Goal: Task Accomplishment & Management: Use online tool/utility

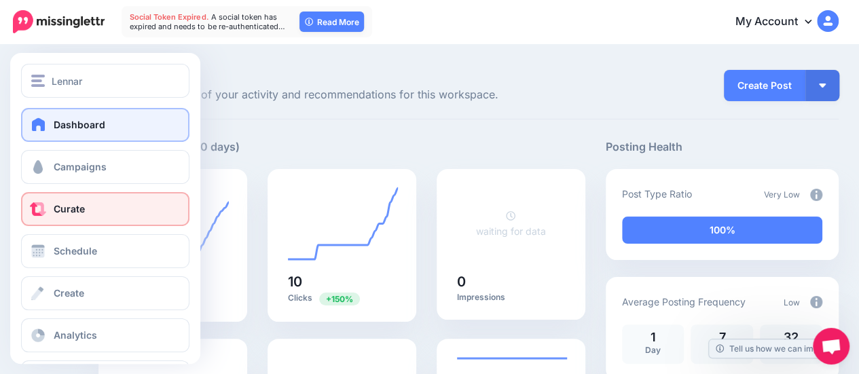
click at [94, 213] on link "Curate" at bounding box center [105, 209] width 168 height 34
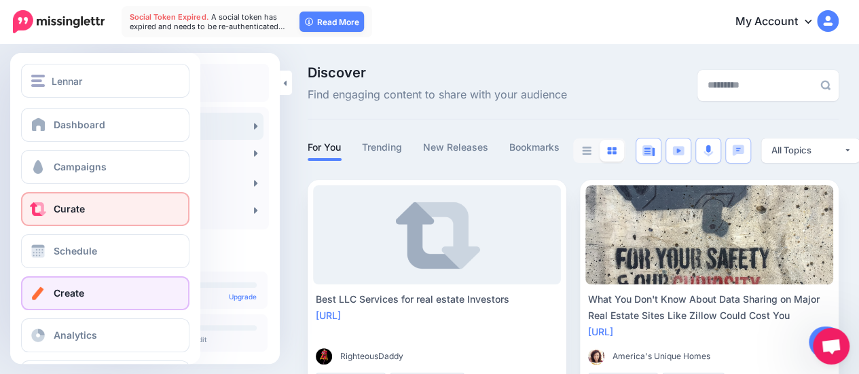
click at [97, 297] on link "Create" at bounding box center [105, 293] width 168 height 34
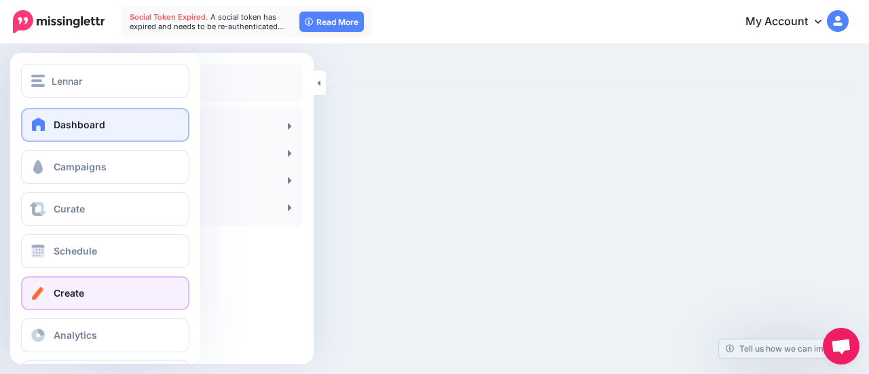
click at [90, 126] on span "Dashboard" at bounding box center [80, 125] width 52 height 12
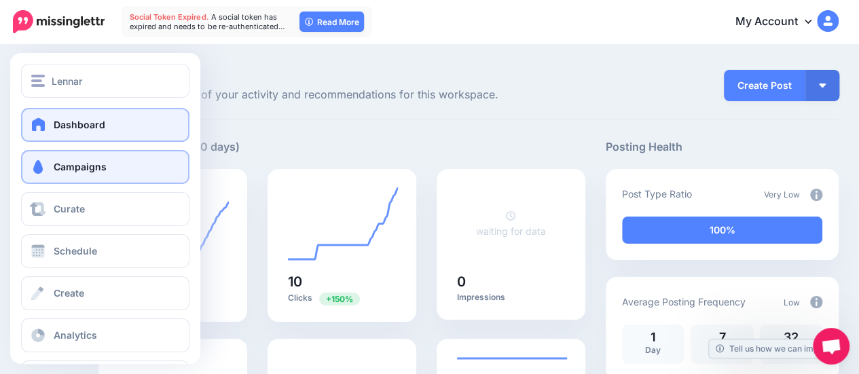
click at [29, 166] on span at bounding box center [38, 167] width 18 height 14
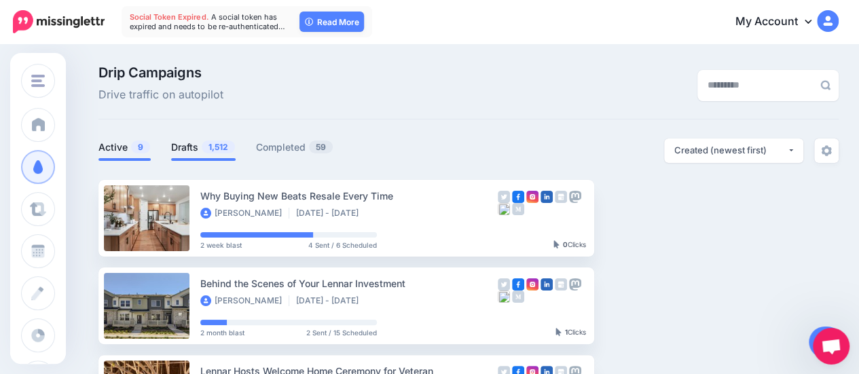
click at [188, 144] on link "Drafts 1,512" at bounding box center [203, 147] width 65 height 16
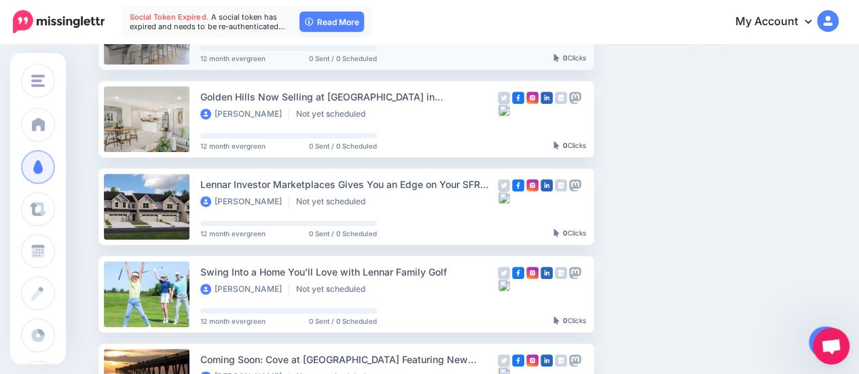
scroll to position [340, 0]
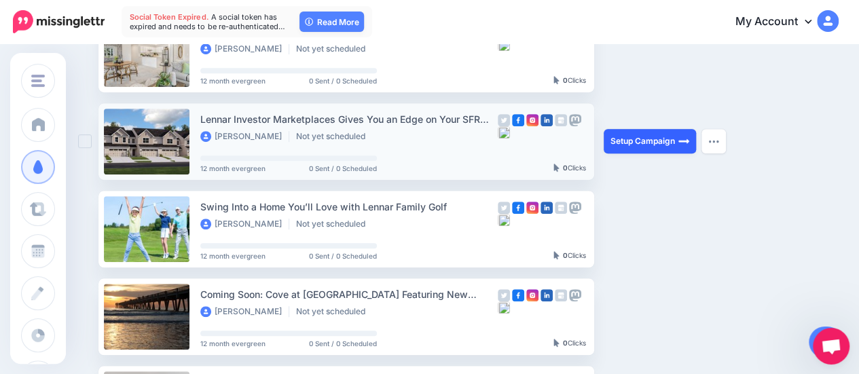
click at [647, 143] on link "Setup Campaign" at bounding box center [650, 141] width 92 height 24
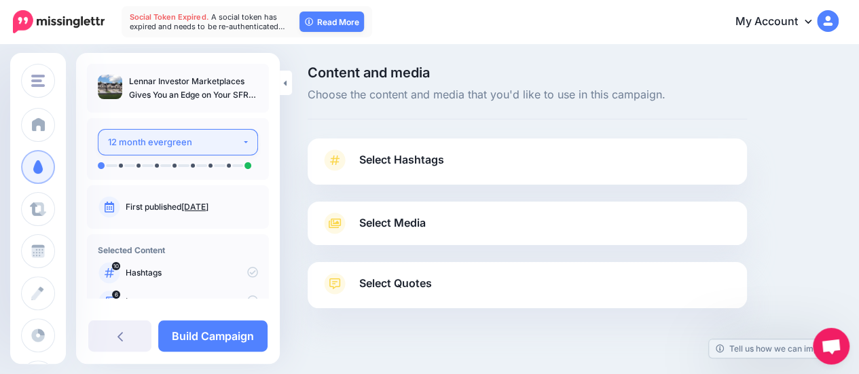
click at [215, 147] on div "12 month evergreen" at bounding box center [175, 142] width 134 height 16
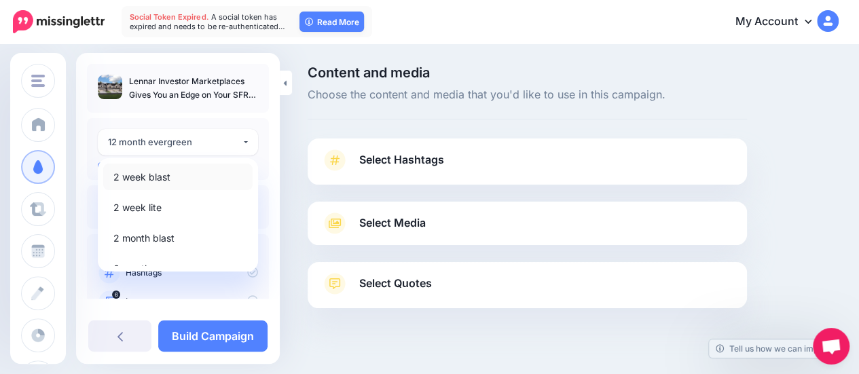
click at [201, 177] on link "2 week blast" at bounding box center [177, 177] width 149 height 26
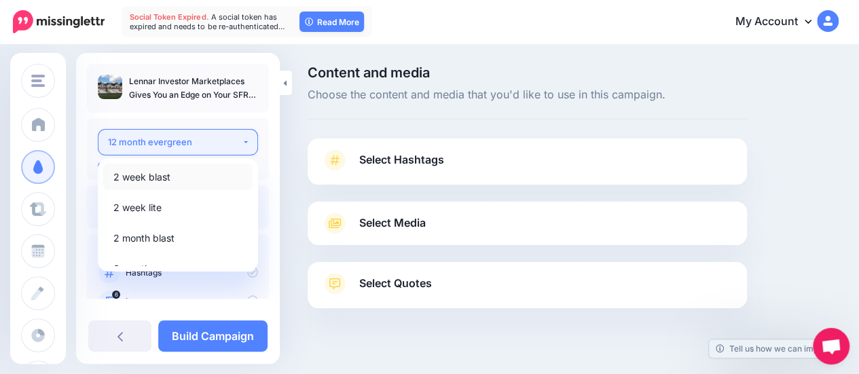
select select "******"
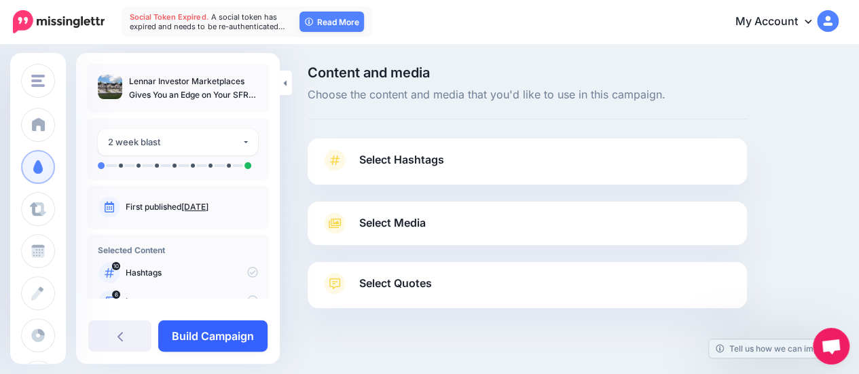
click at [236, 340] on link "Build Campaign" at bounding box center [212, 336] width 109 height 31
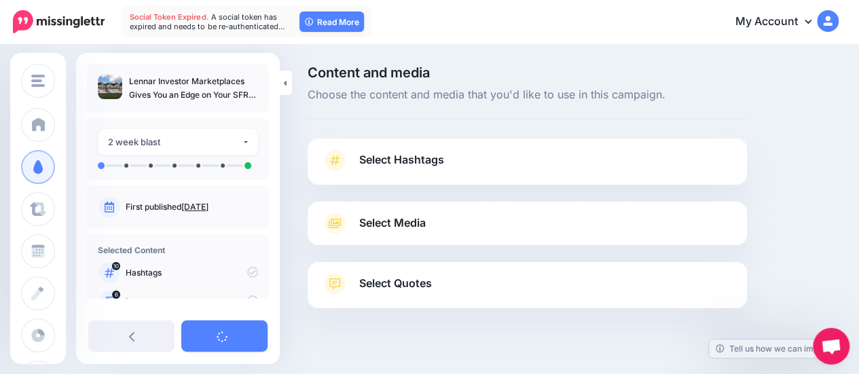
scroll to position [22, 0]
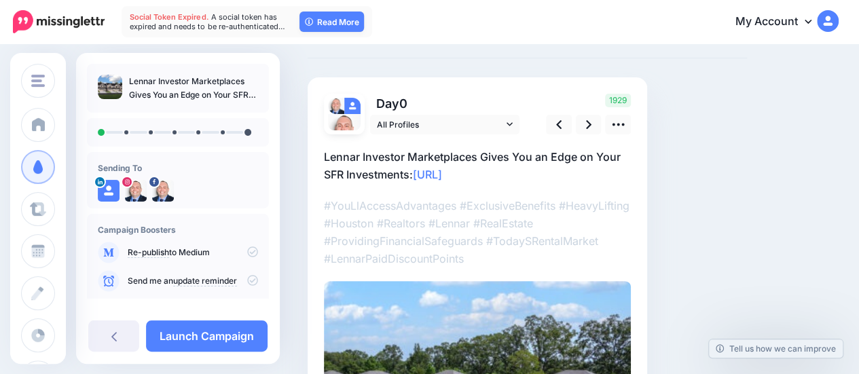
scroll to position [68, 0]
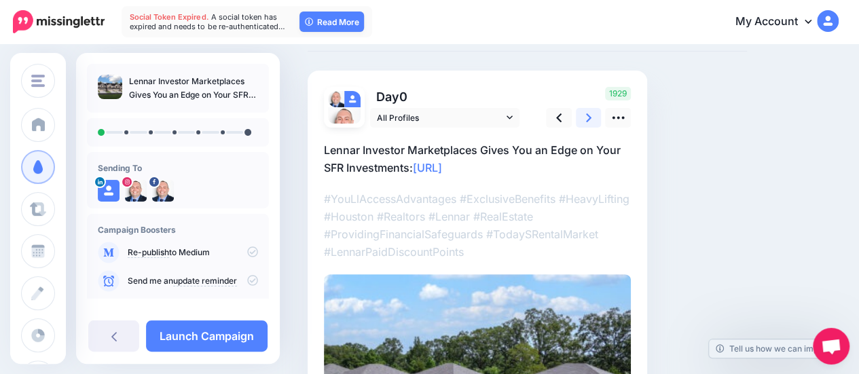
click at [590, 113] on icon at bounding box center [588, 118] width 5 height 14
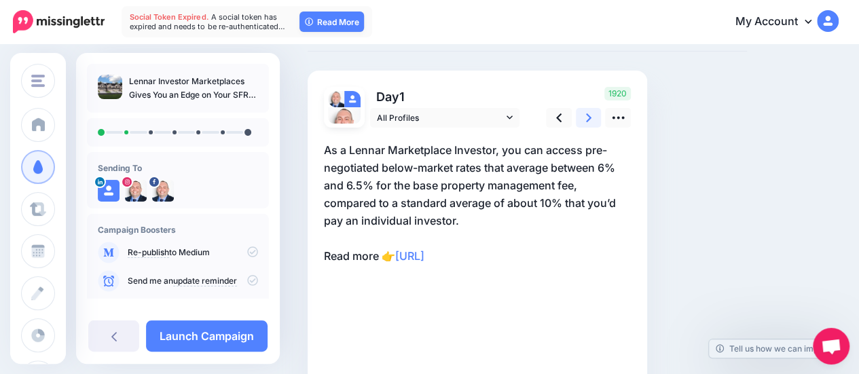
click at [590, 113] on icon at bounding box center [588, 118] width 5 height 14
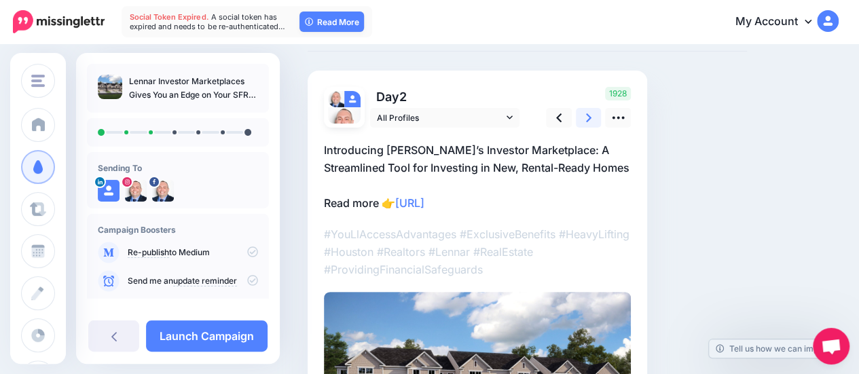
click at [590, 113] on icon at bounding box center [588, 118] width 5 height 14
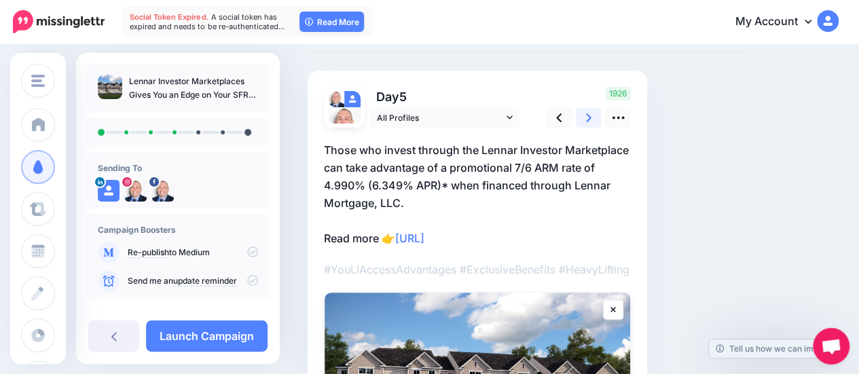
click at [590, 113] on icon at bounding box center [588, 118] width 5 height 14
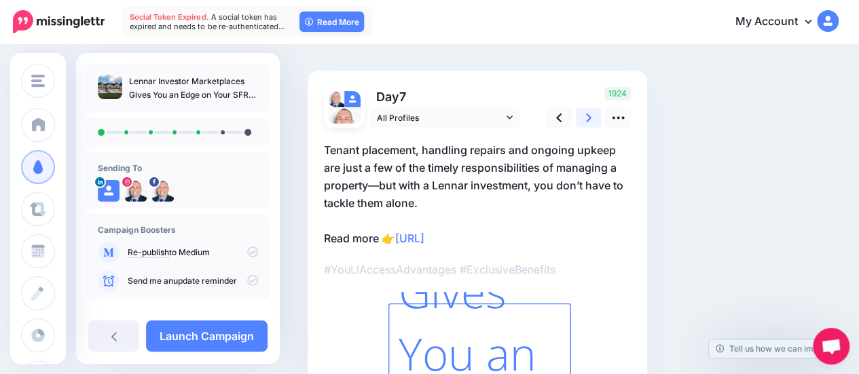
click at [590, 113] on icon at bounding box center [588, 118] width 5 height 14
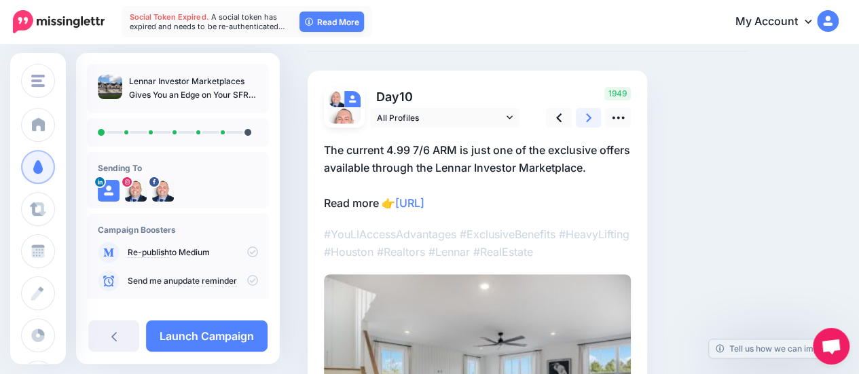
click at [590, 113] on icon at bounding box center [588, 118] width 5 height 14
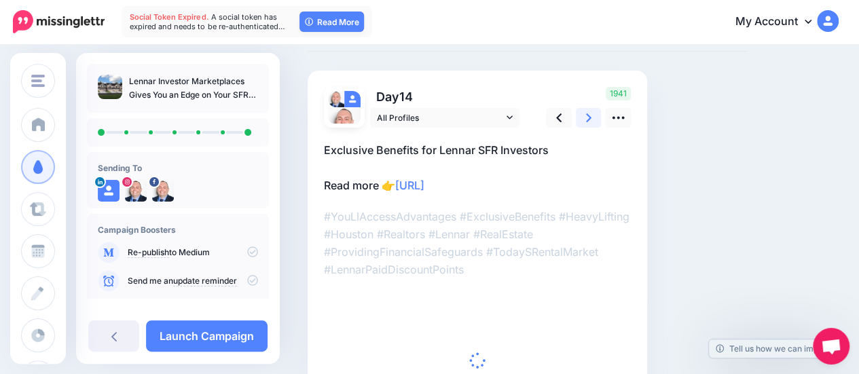
click at [590, 113] on icon at bounding box center [588, 118] width 5 height 14
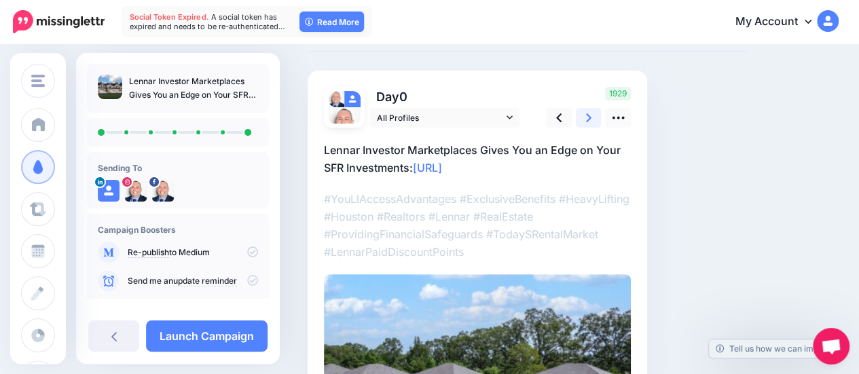
click at [590, 113] on icon at bounding box center [588, 118] width 5 height 14
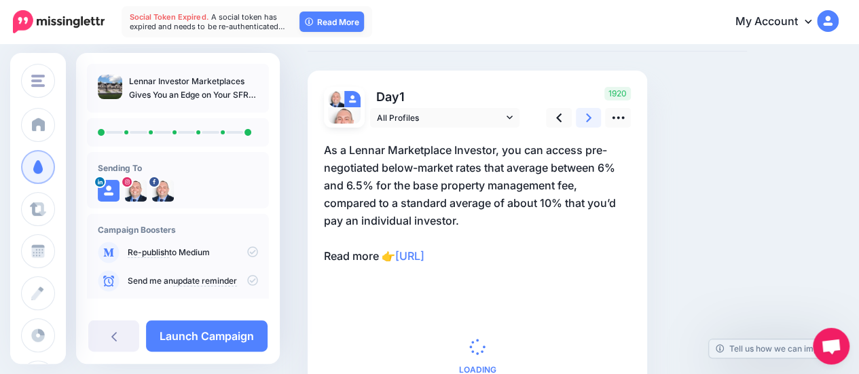
click at [590, 113] on icon at bounding box center [588, 118] width 5 height 14
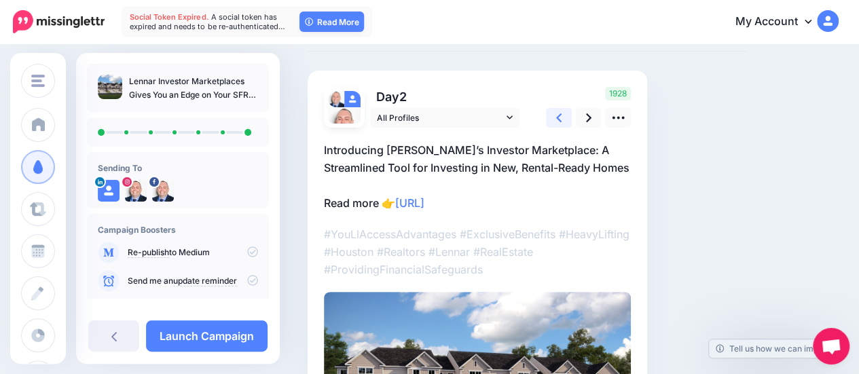
click at [561, 114] on icon at bounding box center [558, 117] width 5 height 9
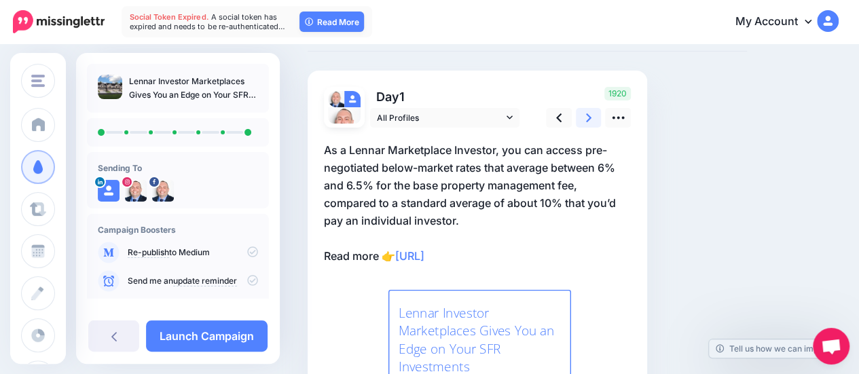
click at [584, 115] on link at bounding box center [589, 118] width 26 height 20
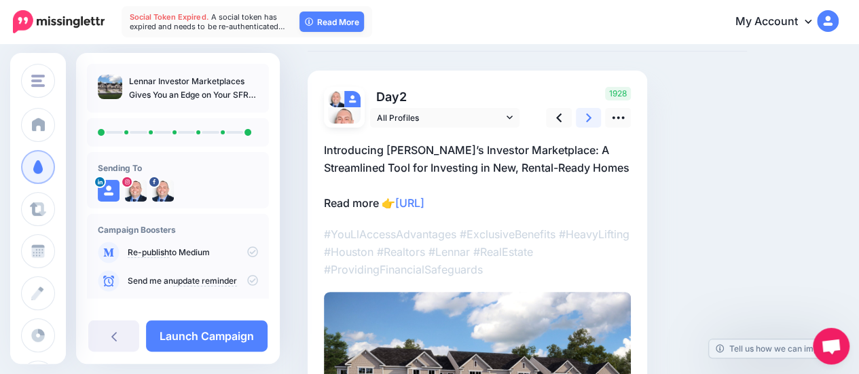
click at [584, 115] on link at bounding box center [589, 118] width 26 height 20
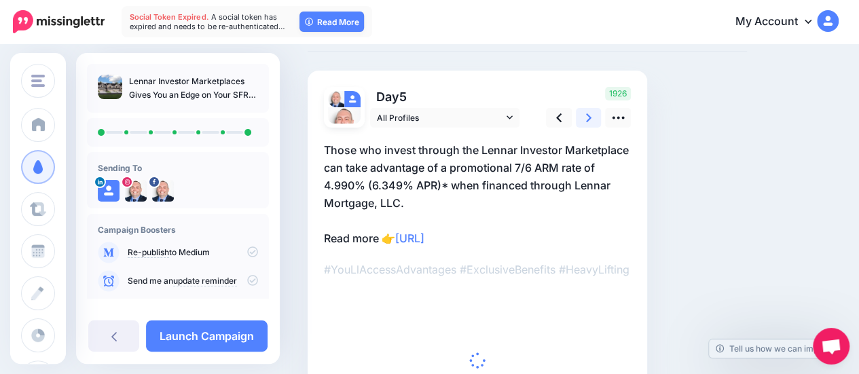
click at [584, 115] on link at bounding box center [589, 118] width 26 height 20
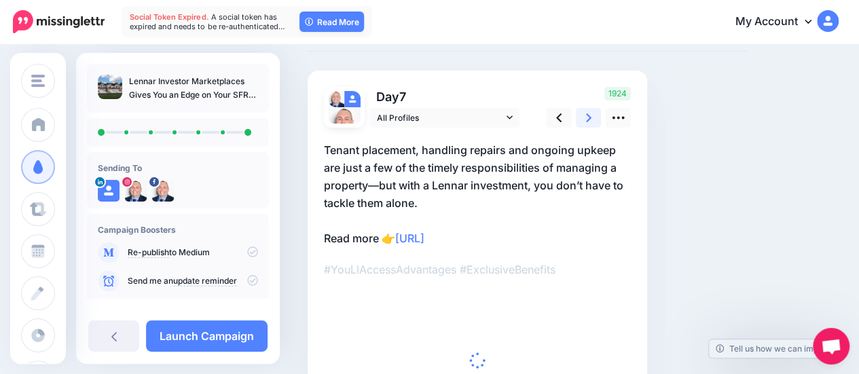
click at [584, 115] on link at bounding box center [589, 118] width 26 height 20
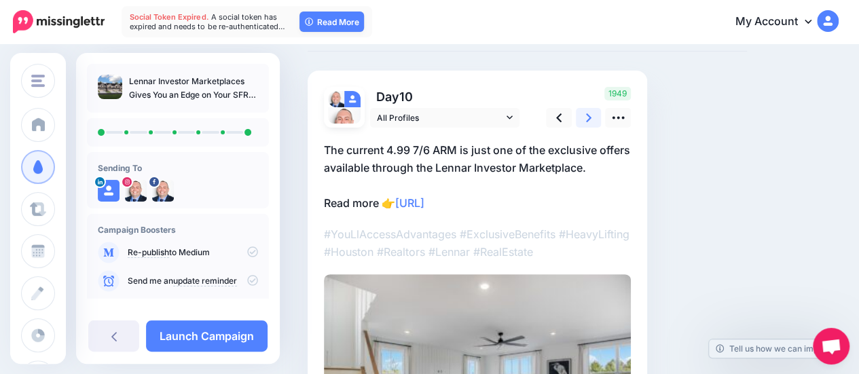
click at [584, 115] on link at bounding box center [589, 118] width 26 height 20
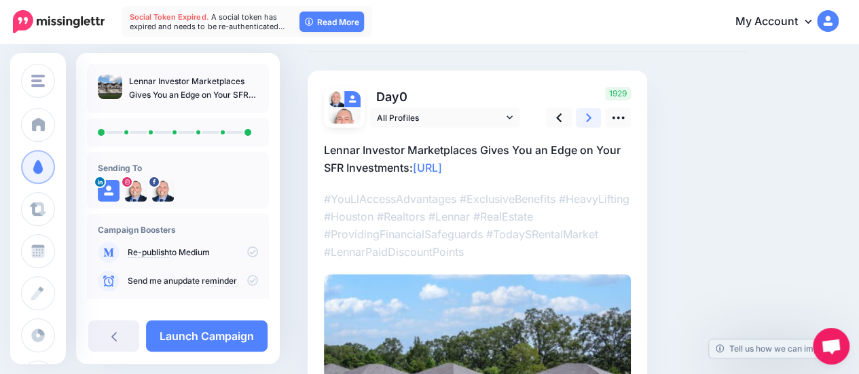
click at [584, 115] on link at bounding box center [589, 118] width 26 height 20
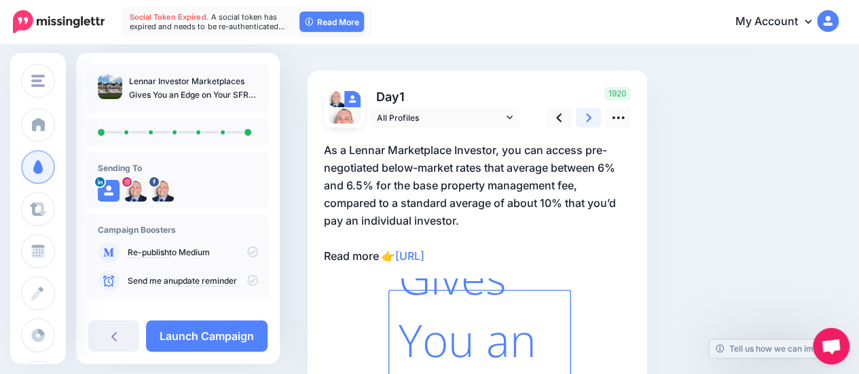
click at [584, 115] on link at bounding box center [589, 118] width 26 height 20
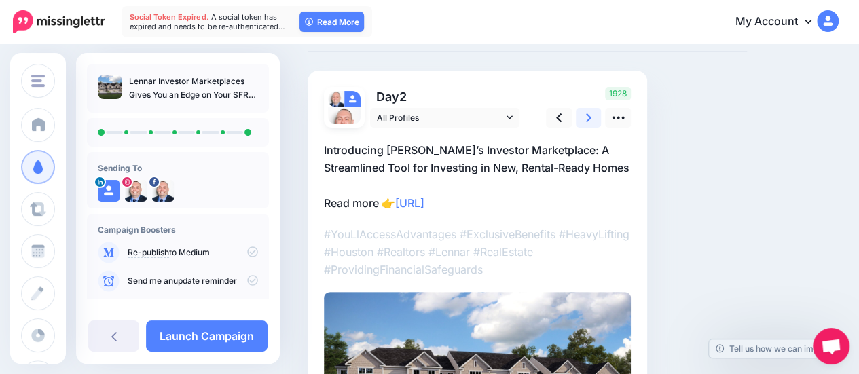
click at [584, 115] on link at bounding box center [589, 118] width 26 height 20
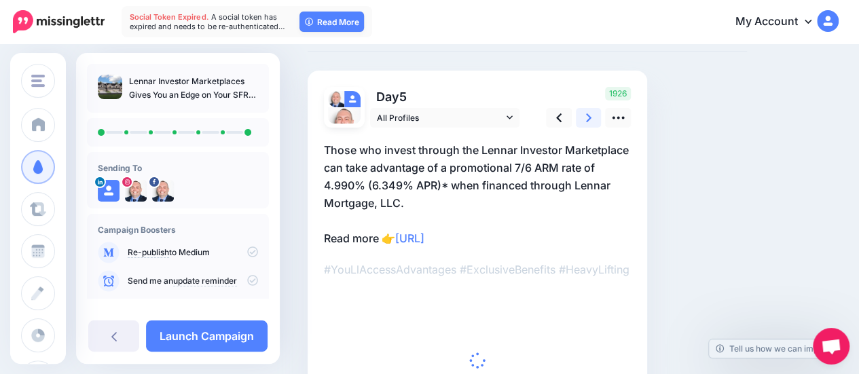
click at [584, 115] on link at bounding box center [589, 118] width 26 height 20
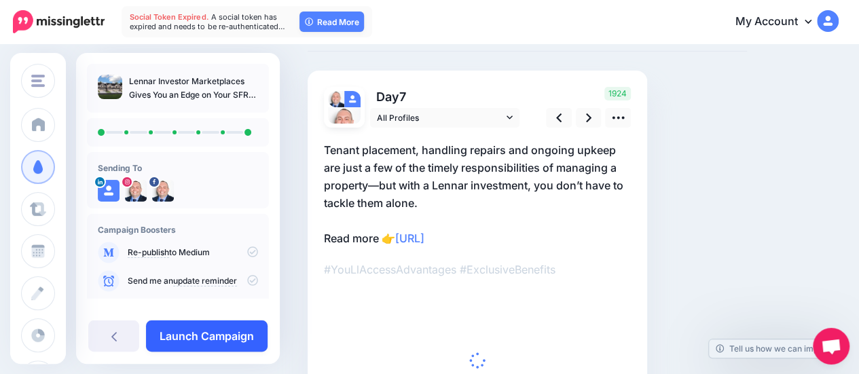
click at [199, 332] on link "Launch Campaign" at bounding box center [207, 336] width 122 height 31
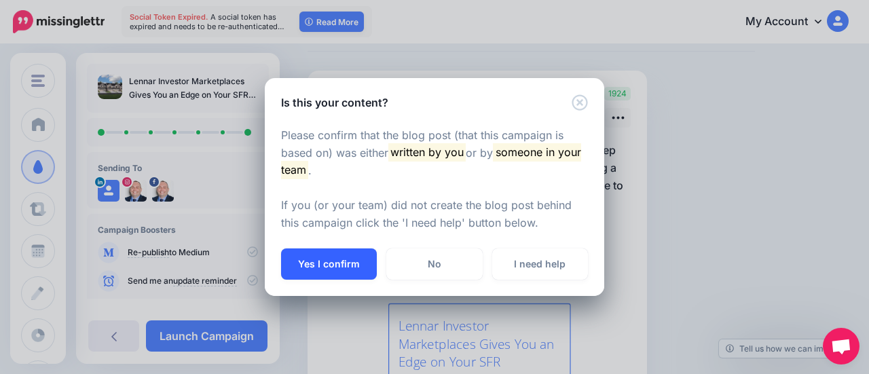
click at [350, 266] on button "Yes I confirm" at bounding box center [329, 264] width 96 height 31
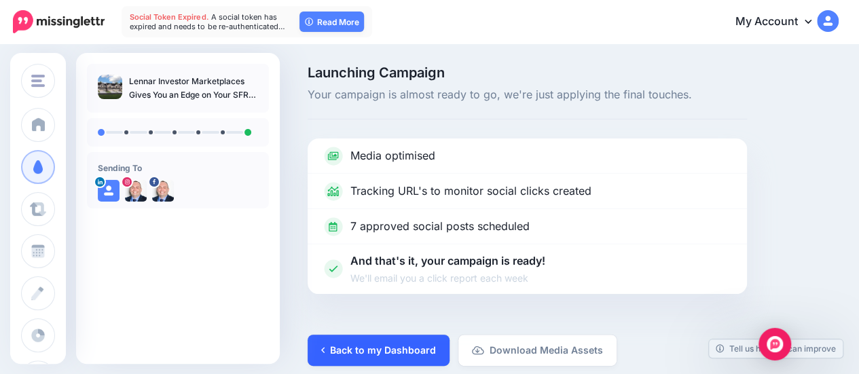
click at [422, 356] on link "Back to my Dashboard" at bounding box center [379, 350] width 142 height 31
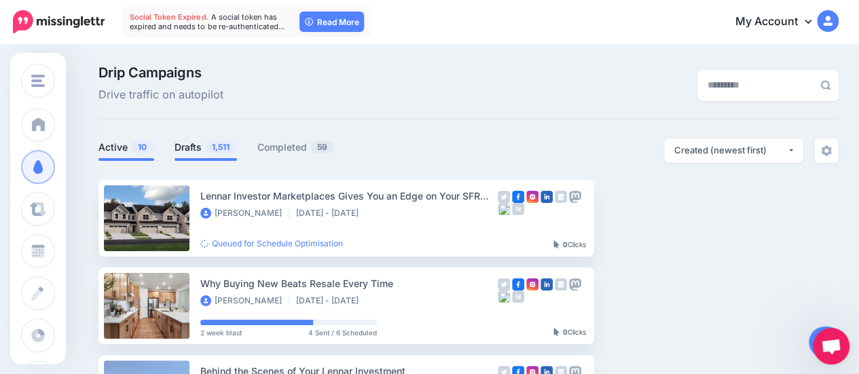
click at [190, 147] on link "Drafts 1,511" at bounding box center [206, 147] width 62 height 16
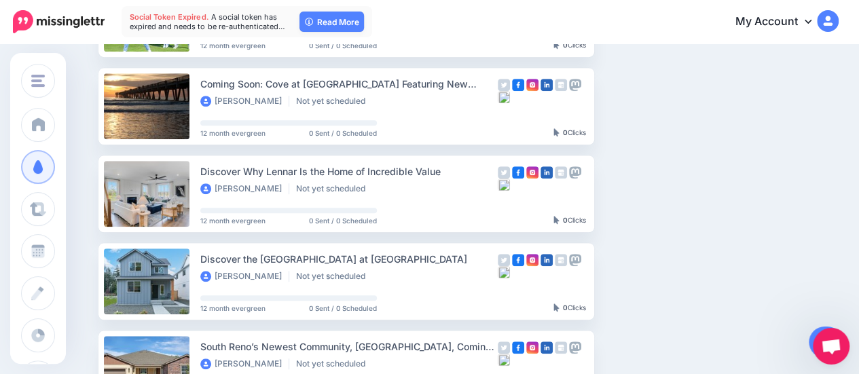
scroll to position [475, 0]
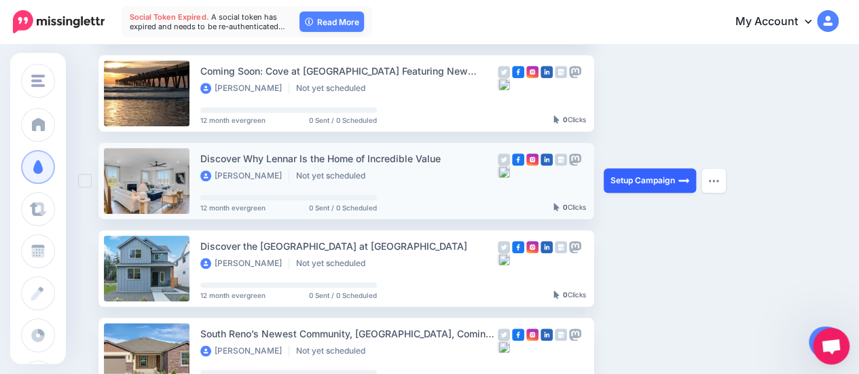
click at [651, 183] on link "Setup Campaign" at bounding box center [650, 180] width 92 height 24
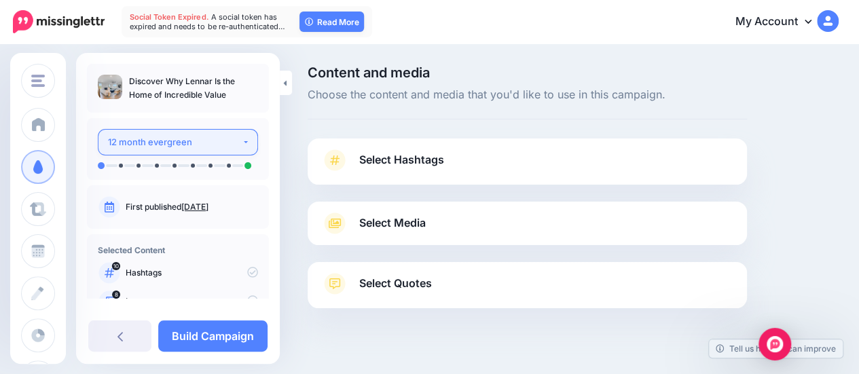
click at [215, 143] on div "12 month evergreen" at bounding box center [175, 142] width 134 height 16
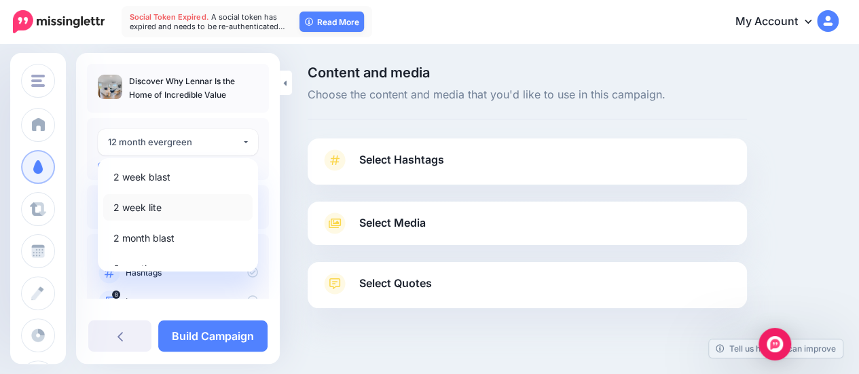
click at [187, 210] on link "2 week lite" at bounding box center [177, 207] width 149 height 26
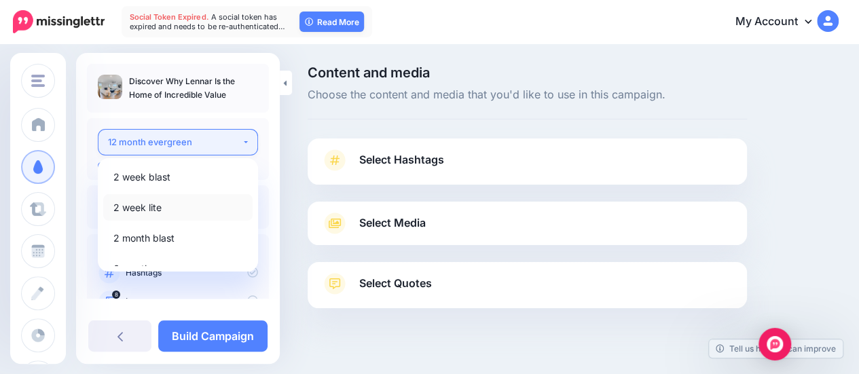
select select "******"
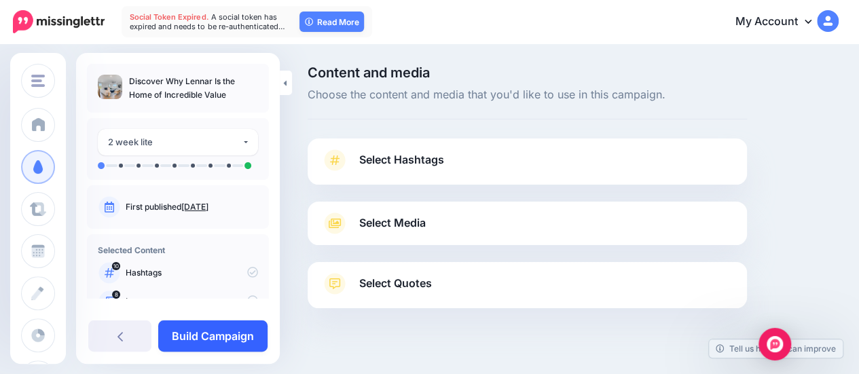
click at [228, 346] on link "Build Campaign" at bounding box center [212, 336] width 109 height 31
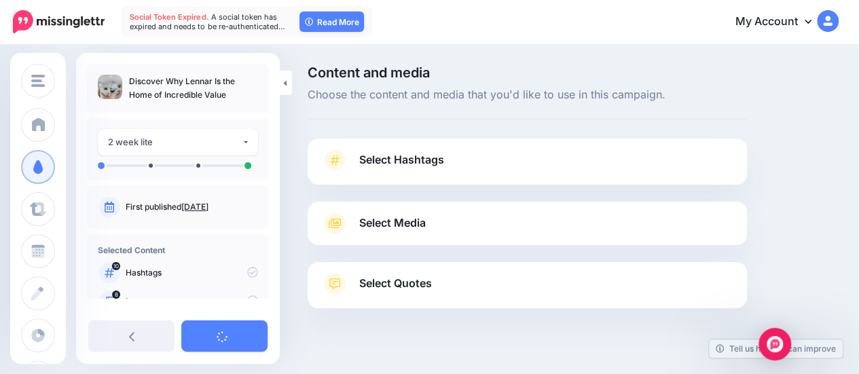
scroll to position [22, 0]
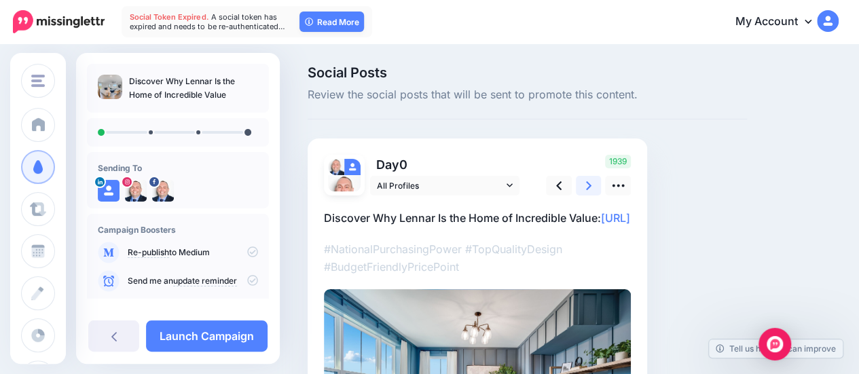
click at [583, 184] on link at bounding box center [589, 186] width 26 height 20
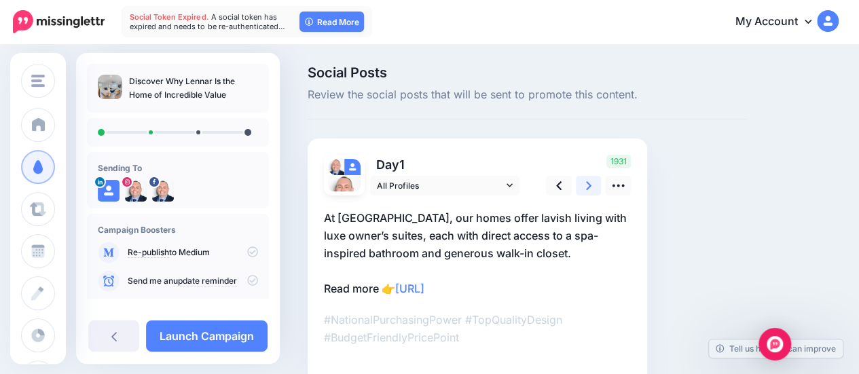
click at [583, 184] on link at bounding box center [589, 186] width 26 height 20
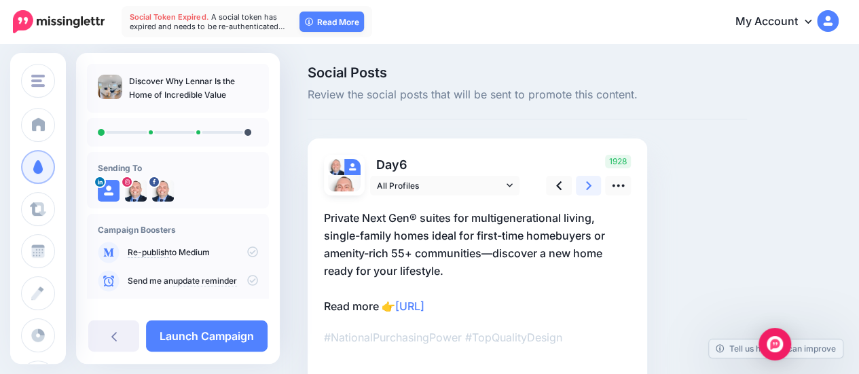
click at [583, 184] on link at bounding box center [589, 186] width 26 height 20
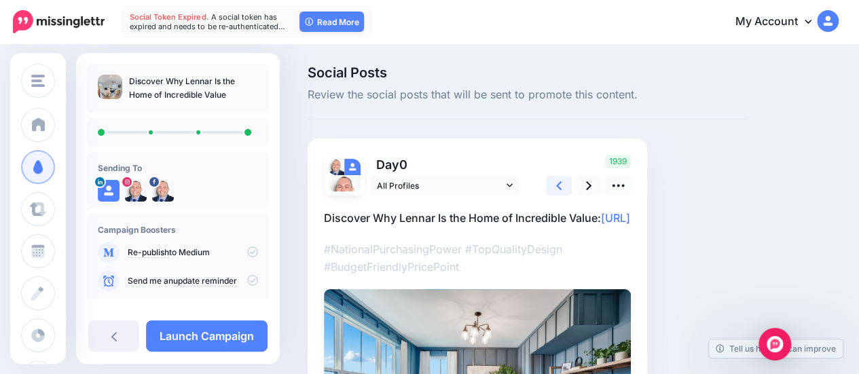
click at [562, 185] on link at bounding box center [559, 186] width 26 height 20
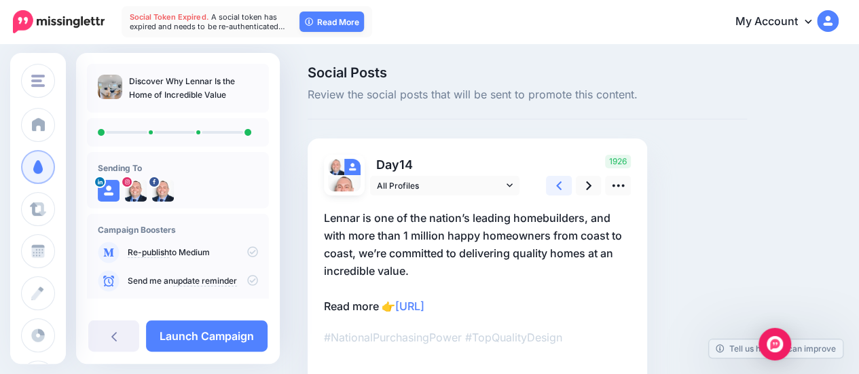
click at [562, 185] on link at bounding box center [559, 186] width 26 height 20
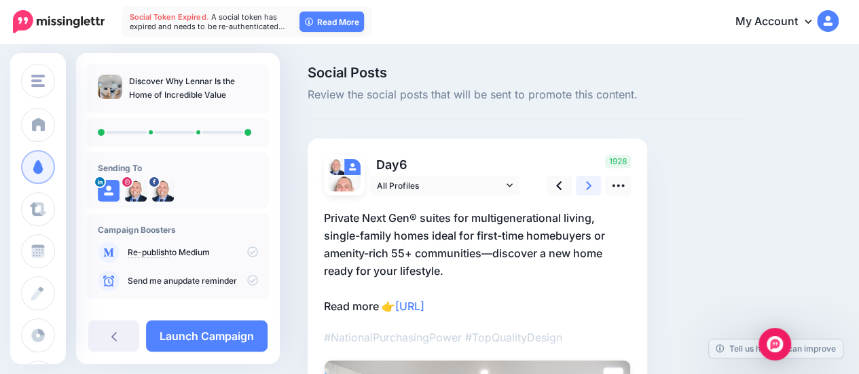
click at [589, 188] on icon at bounding box center [588, 186] width 5 height 14
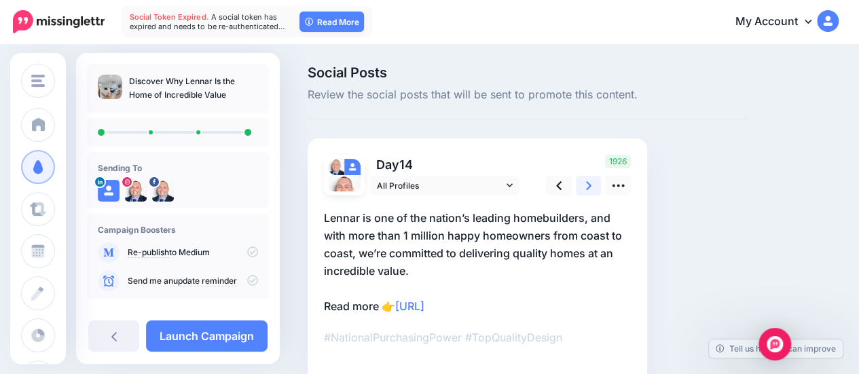
click at [589, 188] on icon at bounding box center [588, 186] width 5 height 14
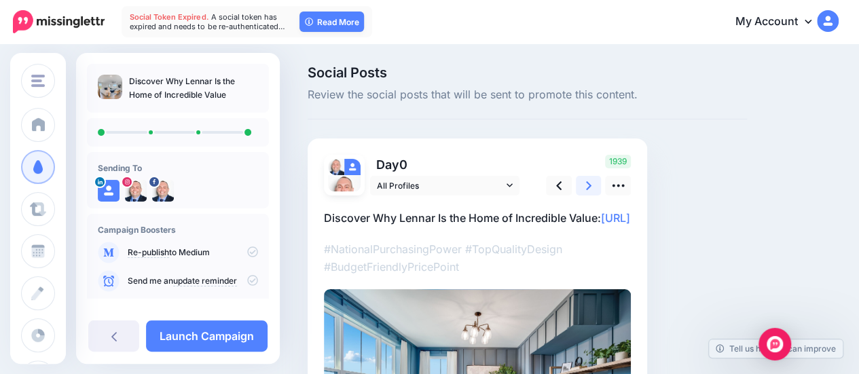
click at [589, 188] on icon at bounding box center [588, 186] width 5 height 14
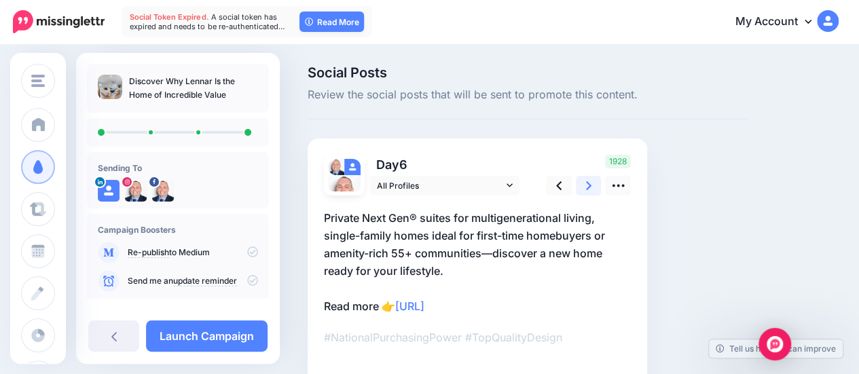
click at [589, 188] on icon at bounding box center [588, 186] width 5 height 14
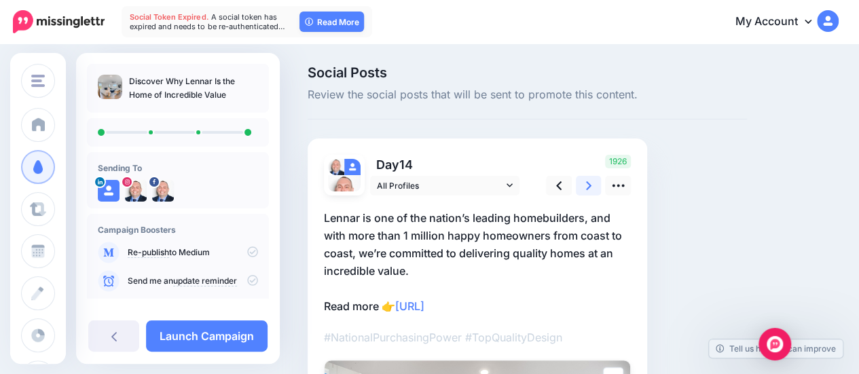
click at [589, 188] on icon at bounding box center [588, 186] width 5 height 14
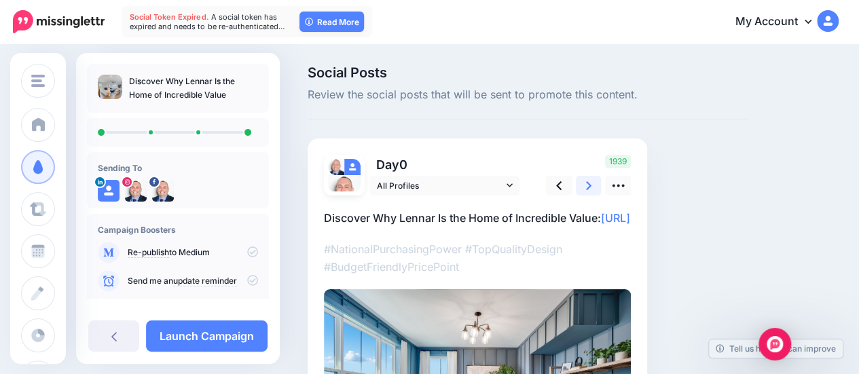
click at [589, 188] on icon at bounding box center [588, 186] width 5 height 14
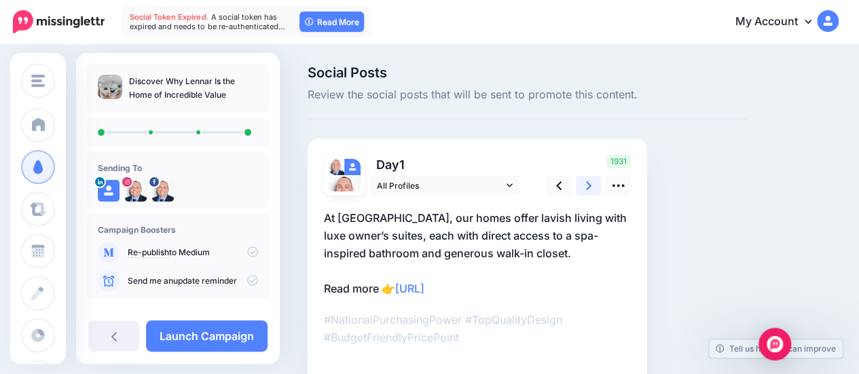
click at [589, 188] on icon at bounding box center [588, 186] width 5 height 14
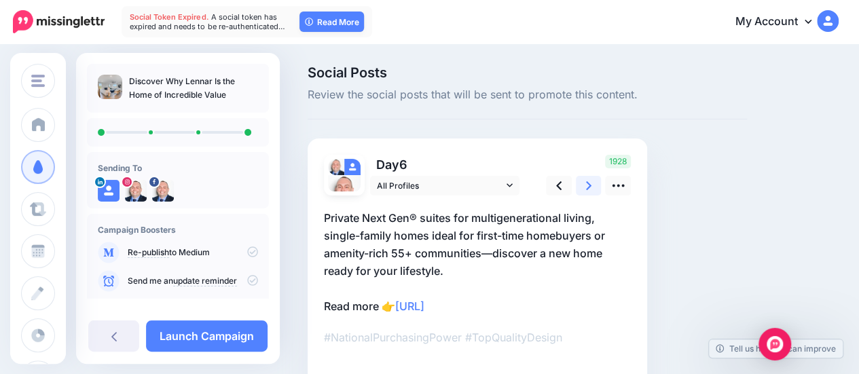
click at [589, 188] on icon at bounding box center [588, 186] width 5 height 14
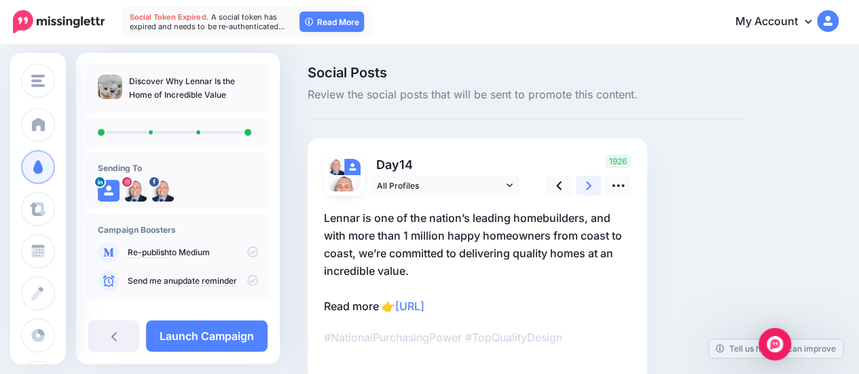
click at [589, 188] on icon at bounding box center [588, 186] width 5 height 14
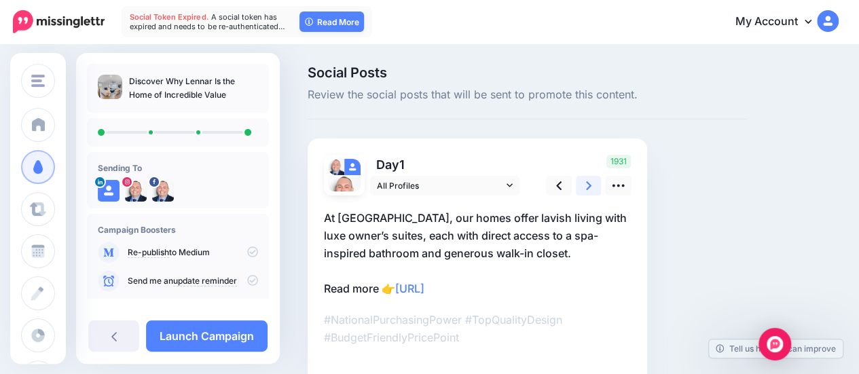
click at [589, 188] on icon at bounding box center [588, 186] width 5 height 14
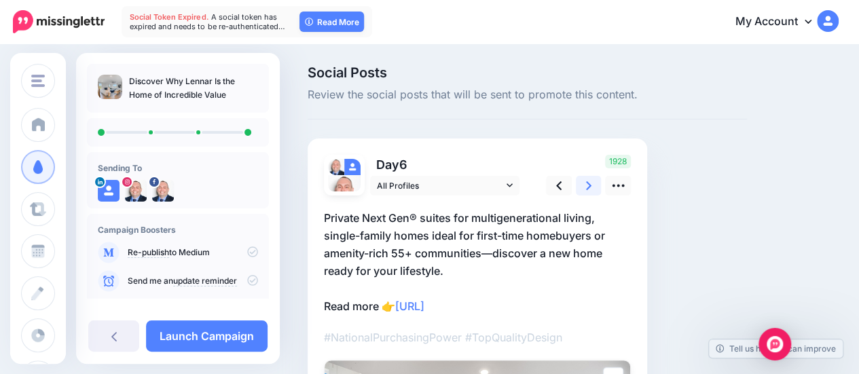
click at [589, 188] on icon at bounding box center [588, 186] width 5 height 14
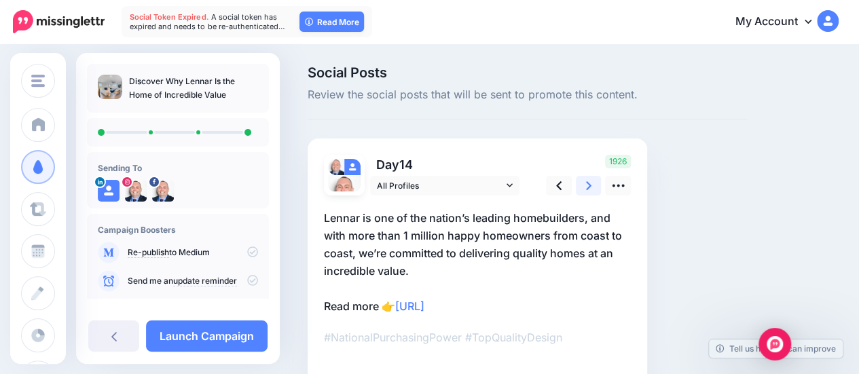
click at [589, 188] on icon at bounding box center [588, 186] width 5 height 14
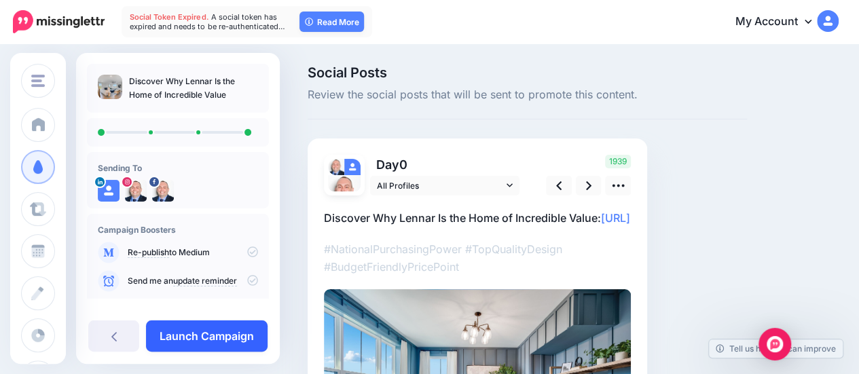
click at [221, 331] on link "Launch Campaign" at bounding box center [207, 336] width 122 height 31
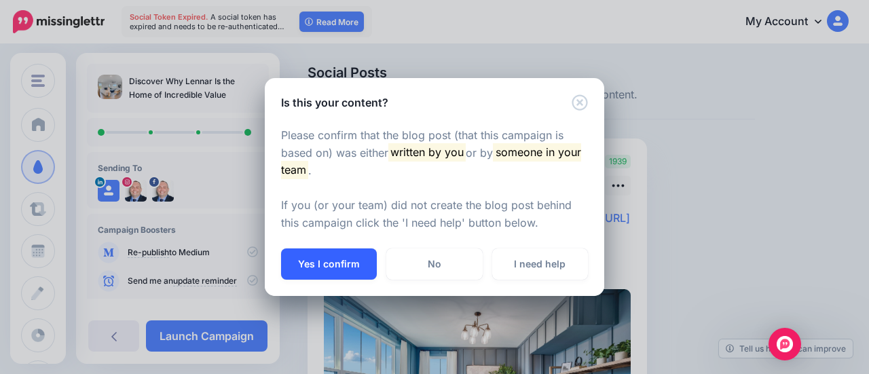
click at [347, 264] on button "Yes I confirm" at bounding box center [329, 264] width 96 height 31
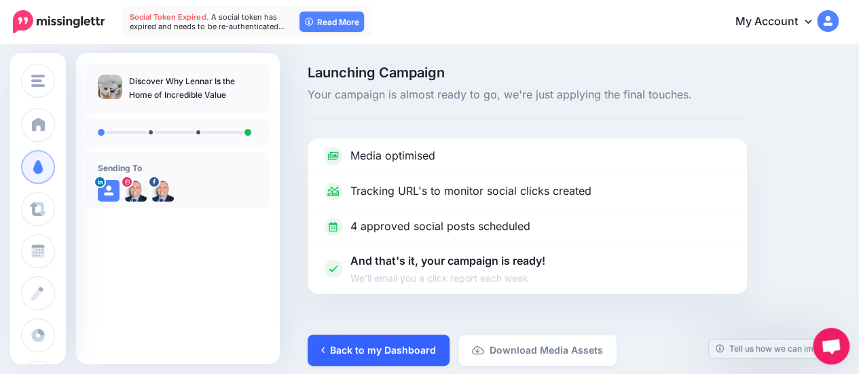
click at [396, 347] on link "Back to my Dashboard" at bounding box center [379, 350] width 142 height 31
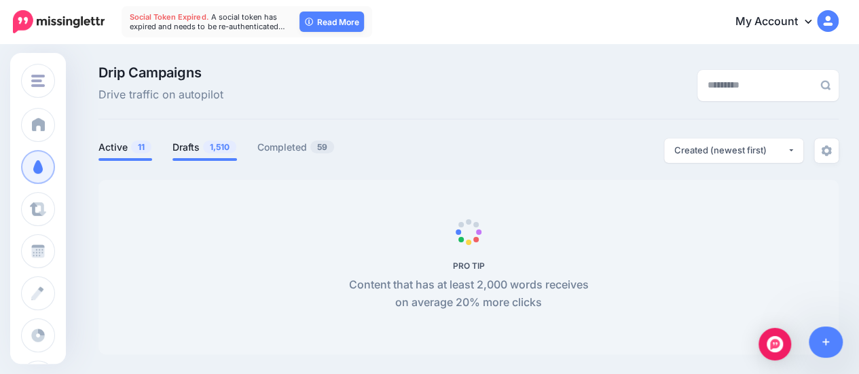
click at [189, 150] on link "Drafts 1,510" at bounding box center [205, 147] width 65 height 16
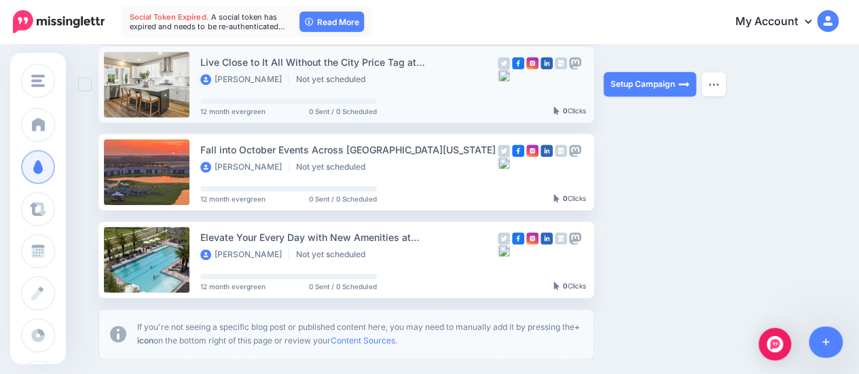
scroll to position [815, 0]
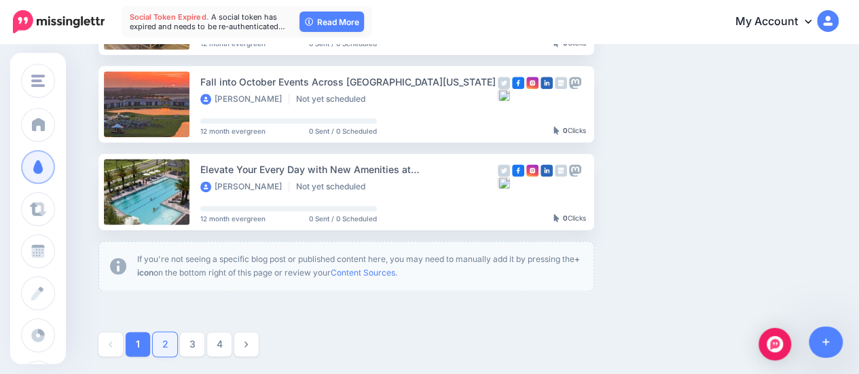
click at [159, 340] on link "2" at bounding box center [165, 344] width 24 height 24
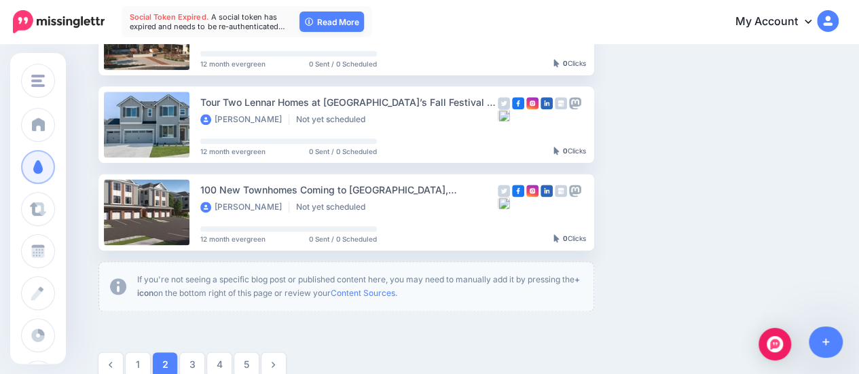
scroll to position [795, 0]
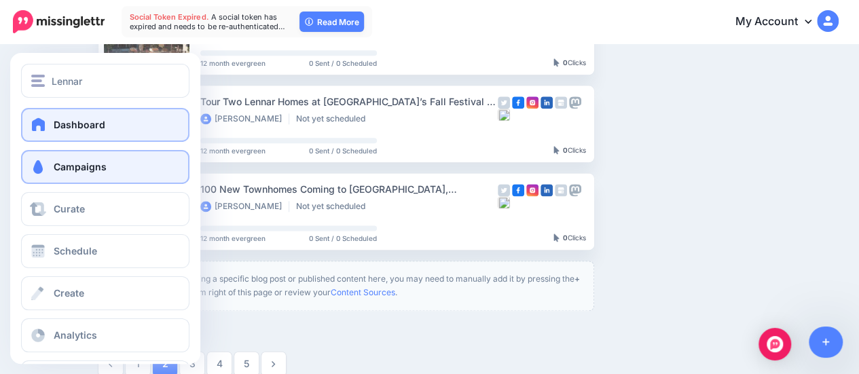
click at [70, 122] on span "Dashboard" at bounding box center [80, 125] width 52 height 12
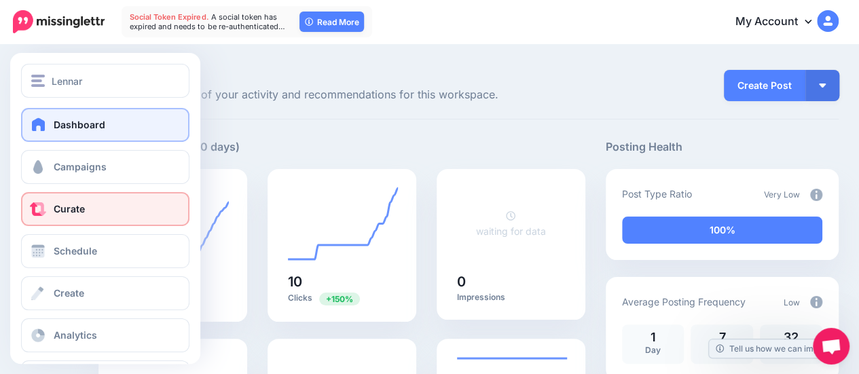
click at [82, 208] on span "Curate" at bounding box center [69, 209] width 31 height 12
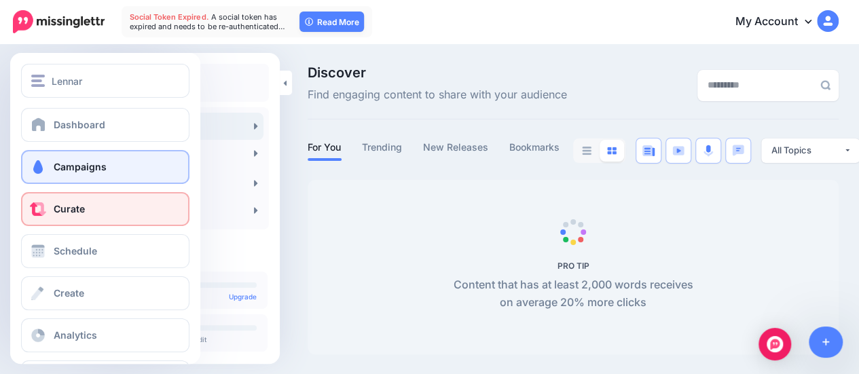
click at [98, 168] on span "Campaigns" at bounding box center [80, 167] width 53 height 12
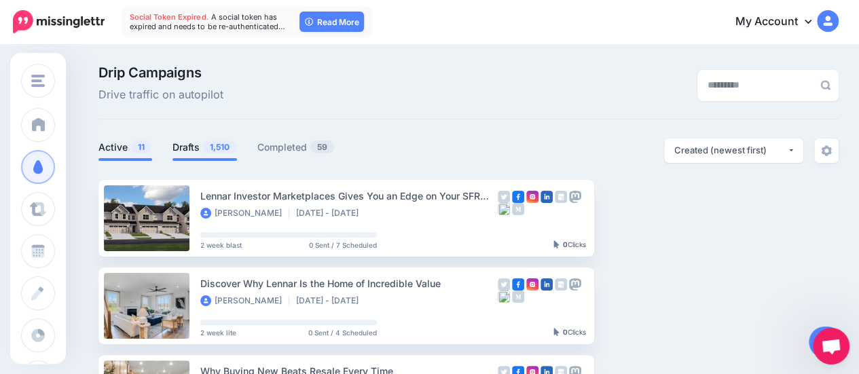
click at [190, 147] on link "Drafts 1,510" at bounding box center [205, 147] width 65 height 16
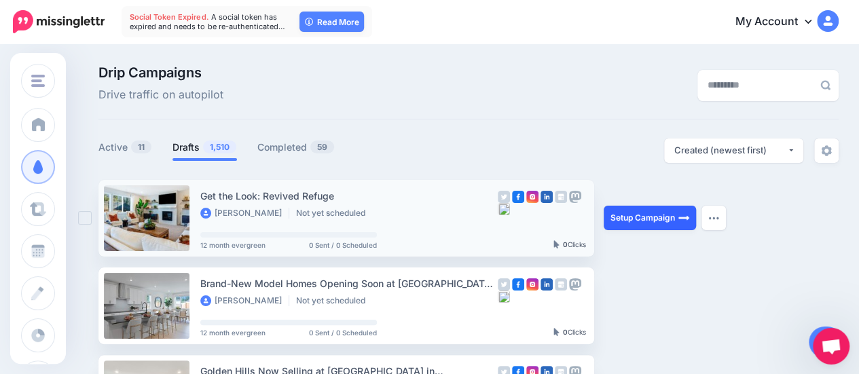
click at [647, 221] on link "Setup Campaign" at bounding box center [650, 218] width 92 height 24
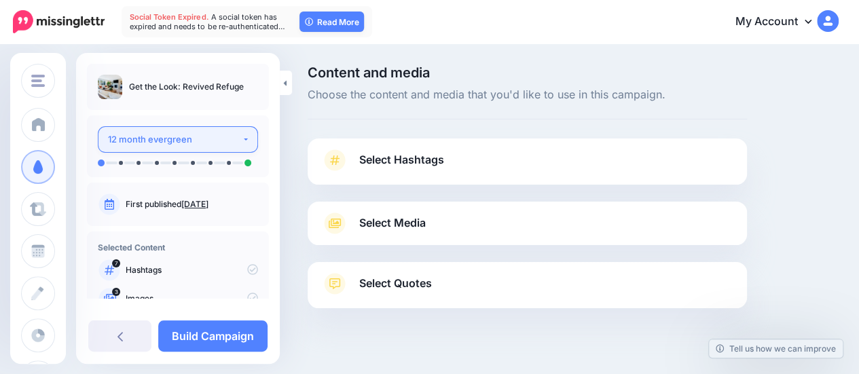
click at [203, 133] on div "12 month evergreen" at bounding box center [175, 140] width 134 height 16
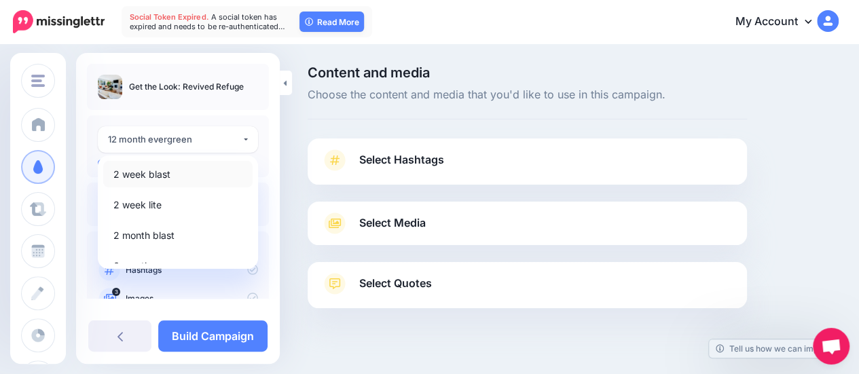
click at [193, 177] on link "2 week blast" at bounding box center [177, 174] width 149 height 26
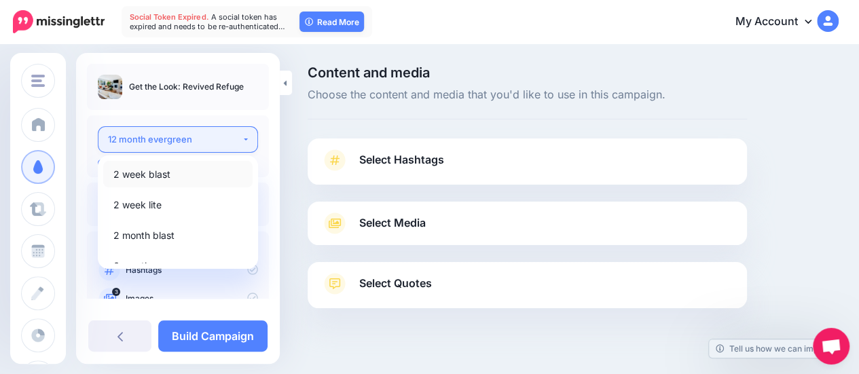
select select "******"
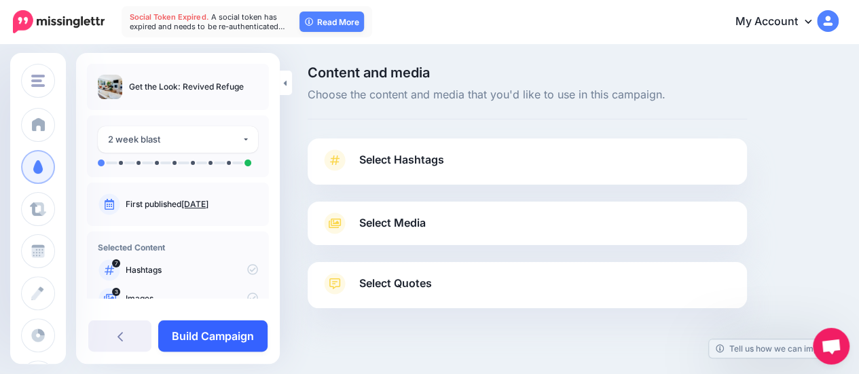
click at [235, 339] on link "Build Campaign" at bounding box center [212, 336] width 109 height 31
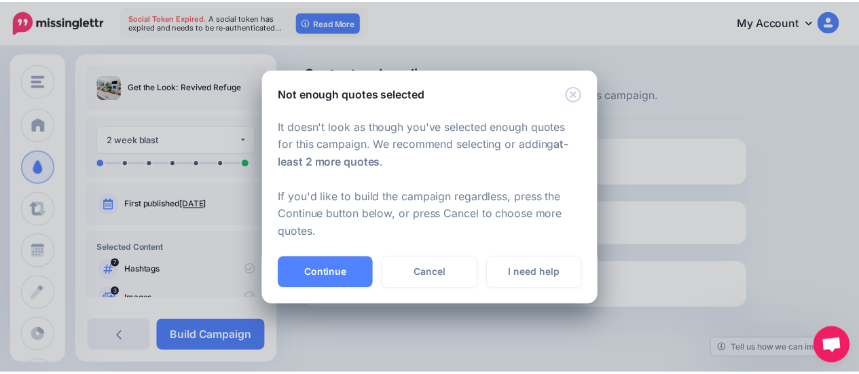
scroll to position [22, 0]
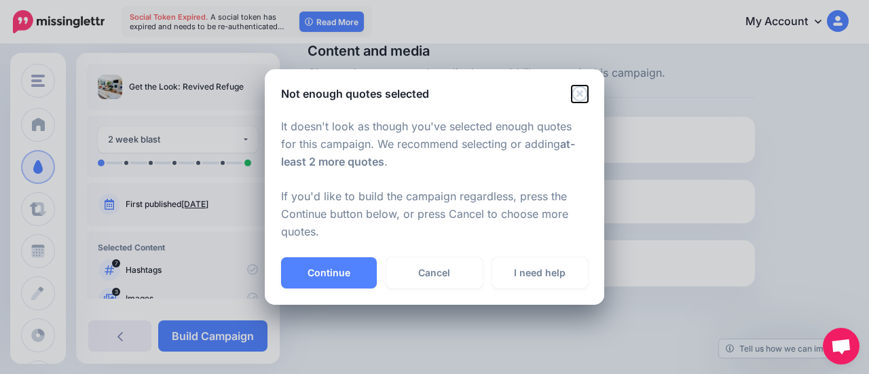
click at [579, 93] on icon "Close" at bounding box center [580, 94] width 16 height 16
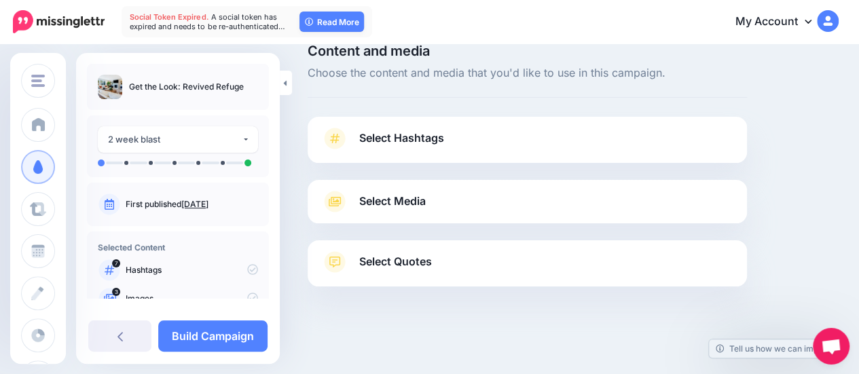
scroll to position [0, 0]
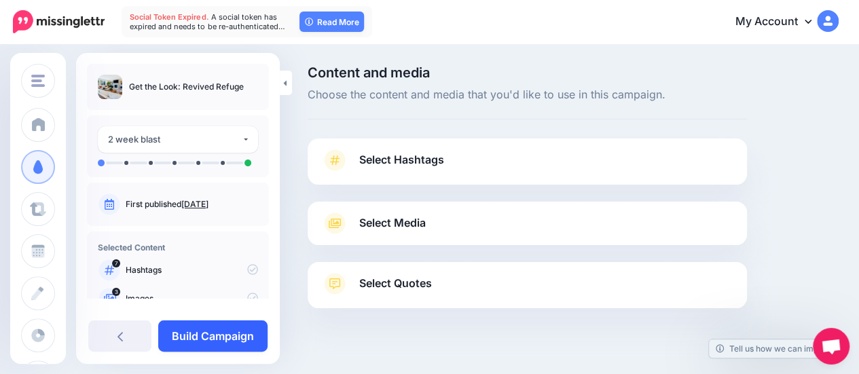
click at [228, 336] on link "Build Campaign" at bounding box center [212, 336] width 109 height 31
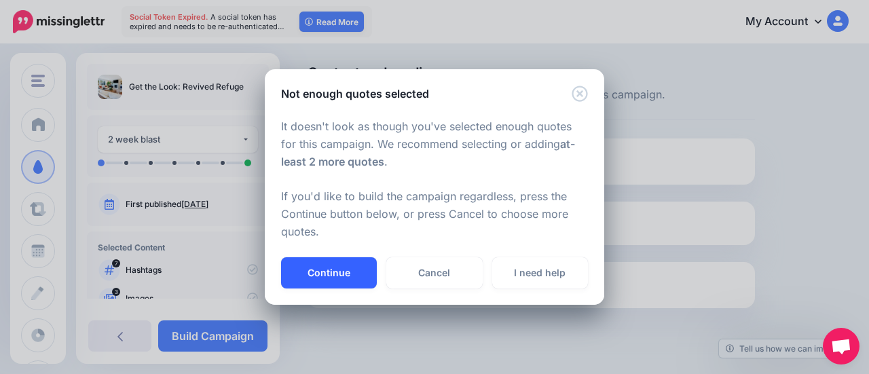
click at [349, 274] on button "Continue" at bounding box center [329, 272] width 96 height 31
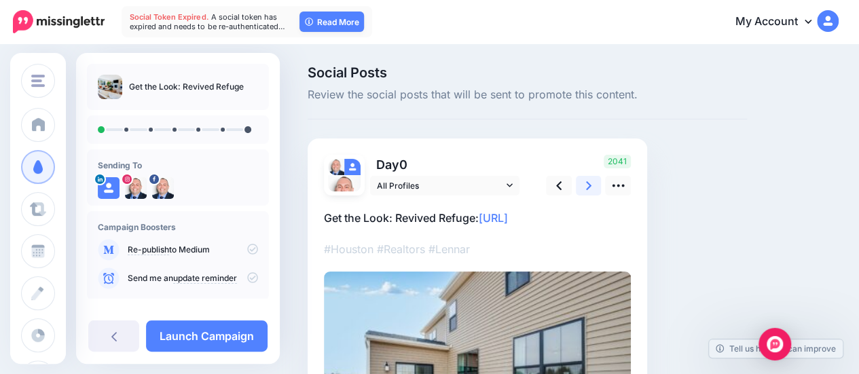
click at [583, 187] on link at bounding box center [589, 186] width 26 height 20
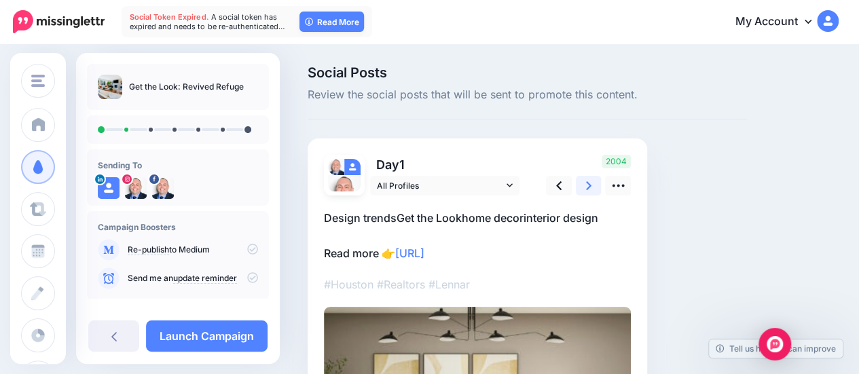
click at [583, 187] on link at bounding box center [589, 186] width 26 height 20
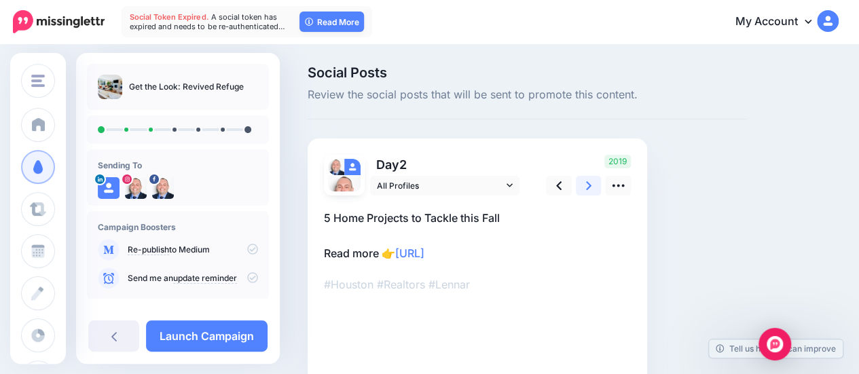
click at [583, 187] on link at bounding box center [589, 186] width 26 height 20
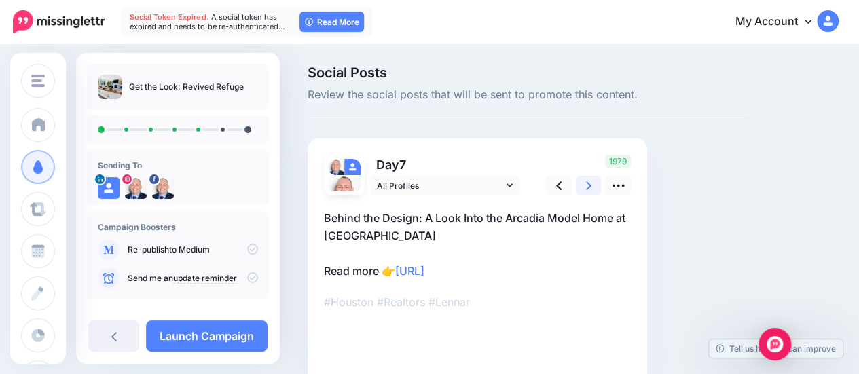
click at [583, 187] on link at bounding box center [589, 186] width 26 height 20
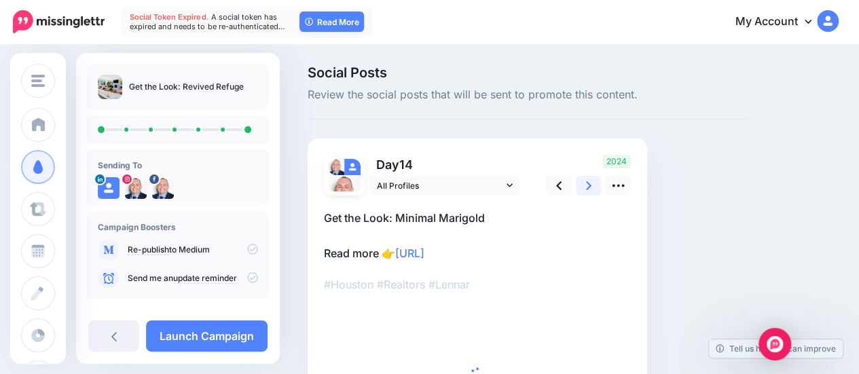
click at [583, 187] on link at bounding box center [589, 186] width 26 height 20
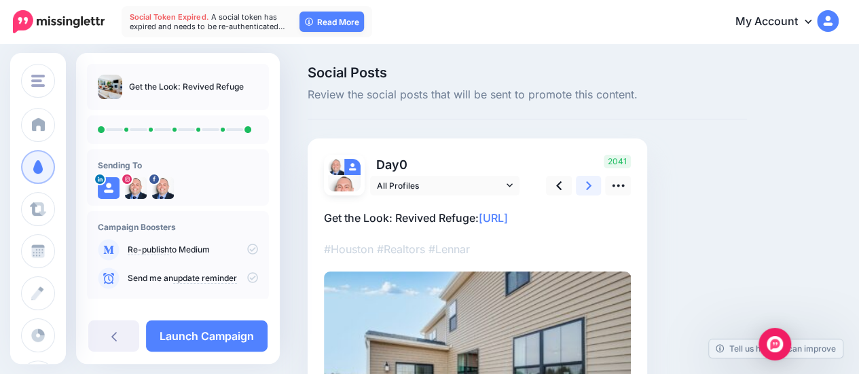
click at [583, 187] on link at bounding box center [589, 186] width 26 height 20
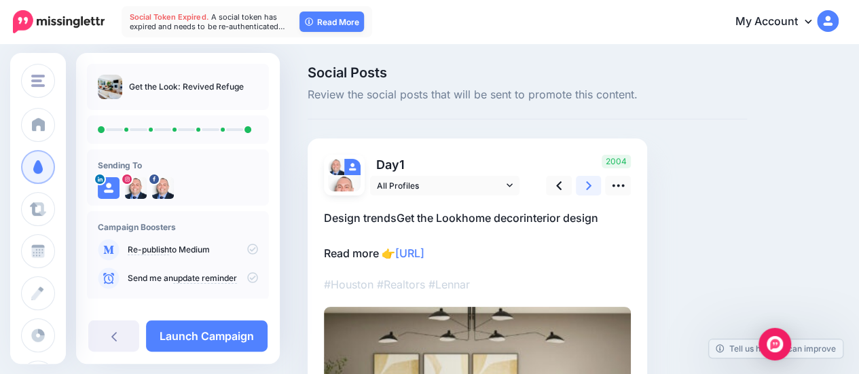
click at [583, 187] on link at bounding box center [589, 186] width 26 height 20
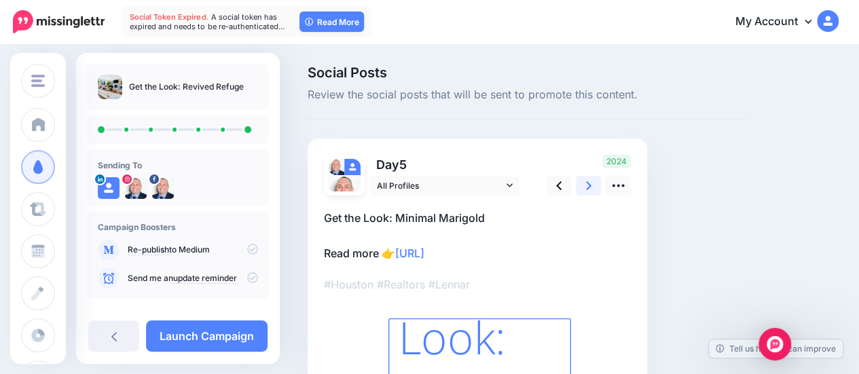
click at [583, 187] on link at bounding box center [589, 186] width 26 height 20
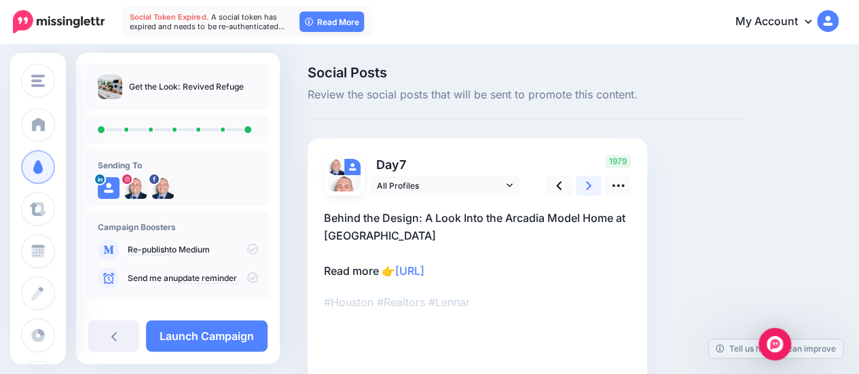
click at [583, 187] on link at bounding box center [589, 186] width 26 height 20
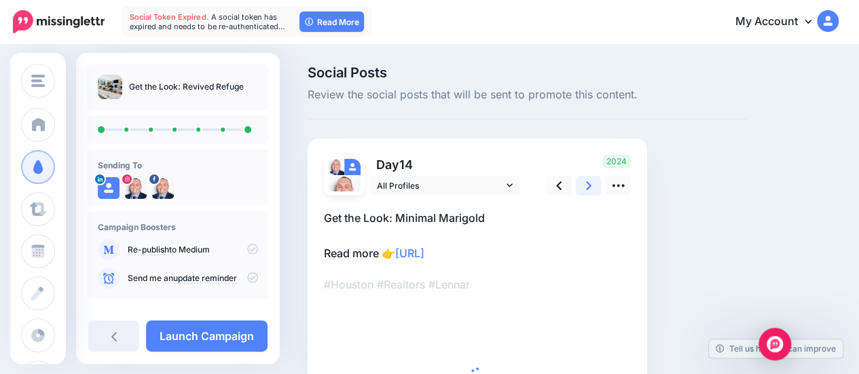
click at [583, 187] on link at bounding box center [589, 186] width 26 height 20
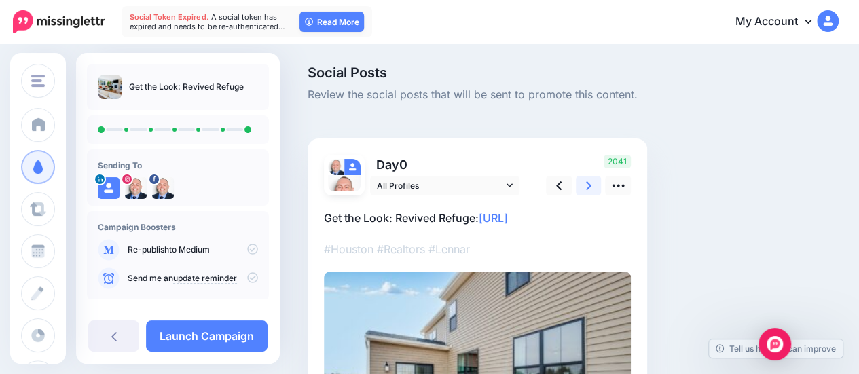
click at [583, 187] on link at bounding box center [589, 186] width 26 height 20
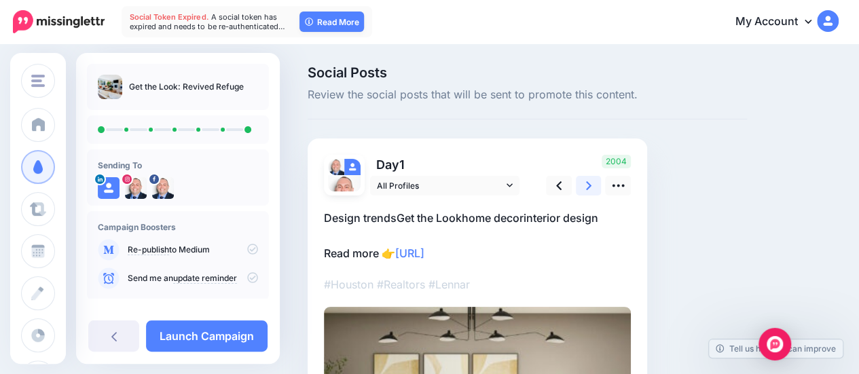
click at [583, 187] on link at bounding box center [589, 186] width 26 height 20
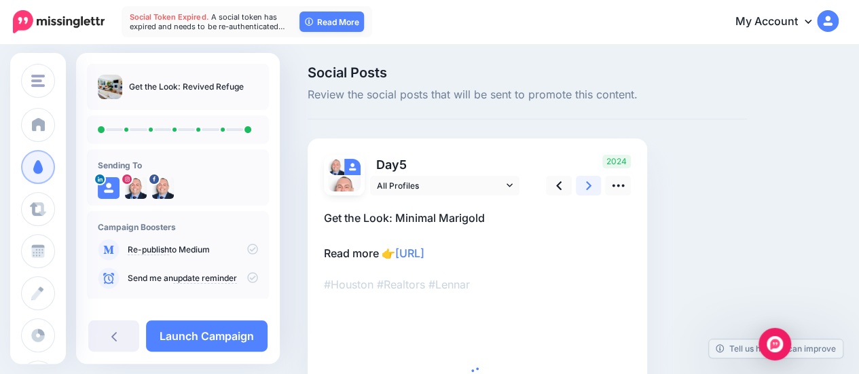
click at [583, 187] on link at bounding box center [589, 186] width 26 height 20
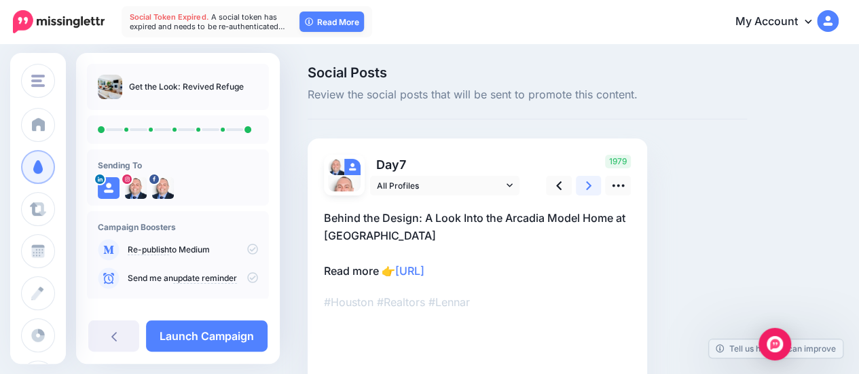
click at [583, 187] on link at bounding box center [589, 186] width 26 height 20
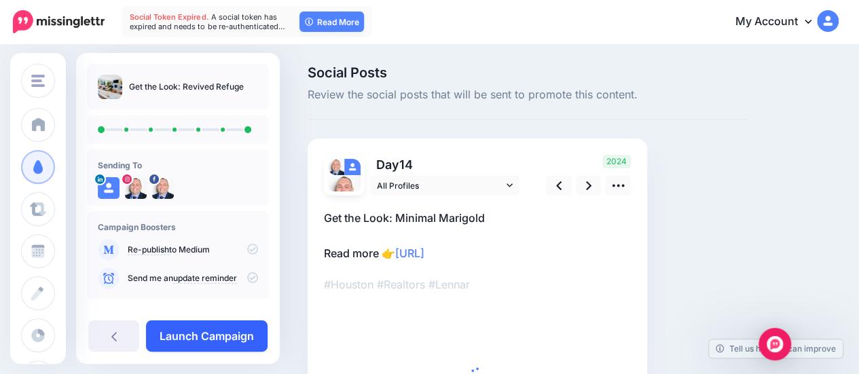
click at [186, 336] on link "Launch Campaign" at bounding box center [207, 336] width 122 height 31
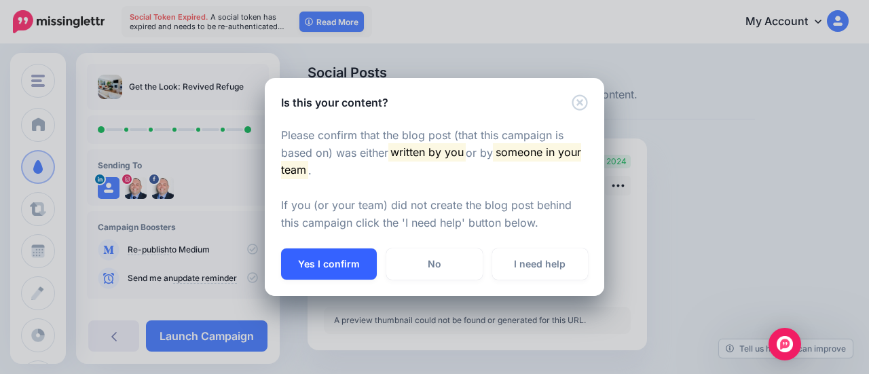
click at [351, 266] on button "Yes I confirm" at bounding box center [329, 264] width 96 height 31
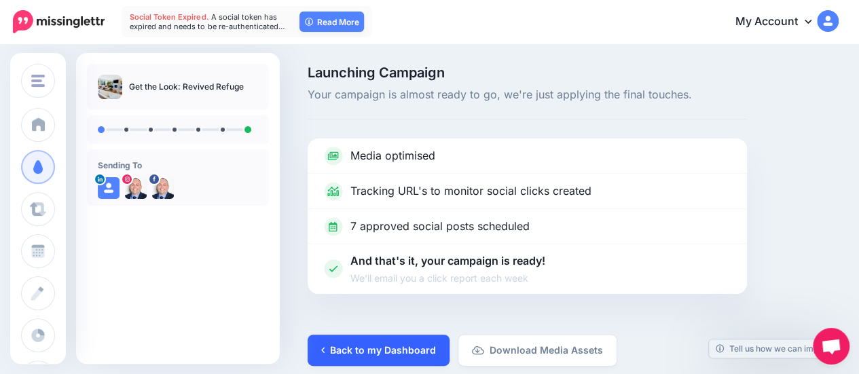
click at [406, 348] on link "Back to my Dashboard" at bounding box center [379, 350] width 142 height 31
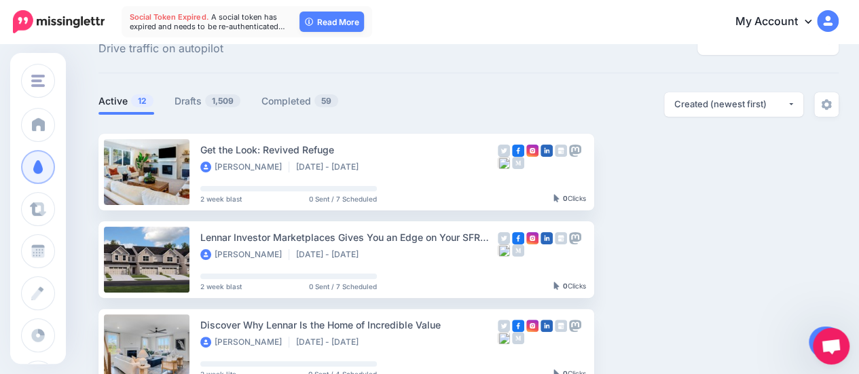
scroll to position [68, 0]
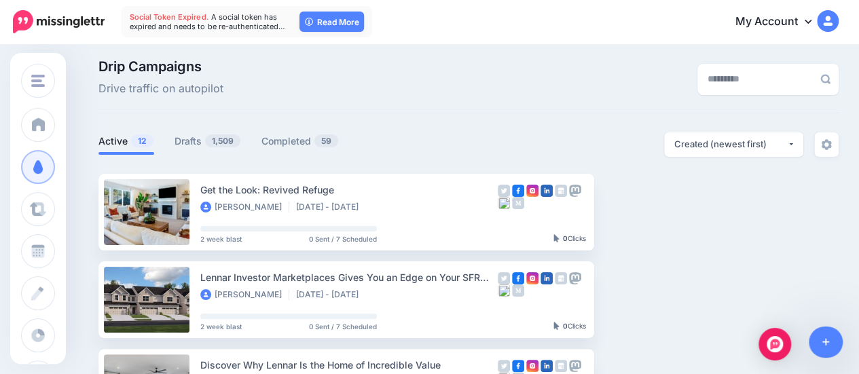
scroll to position [1, 0]
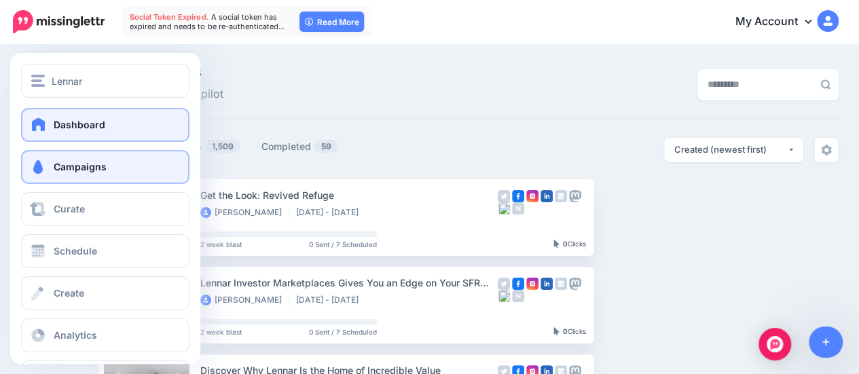
click at [46, 123] on span at bounding box center [39, 125] width 18 height 14
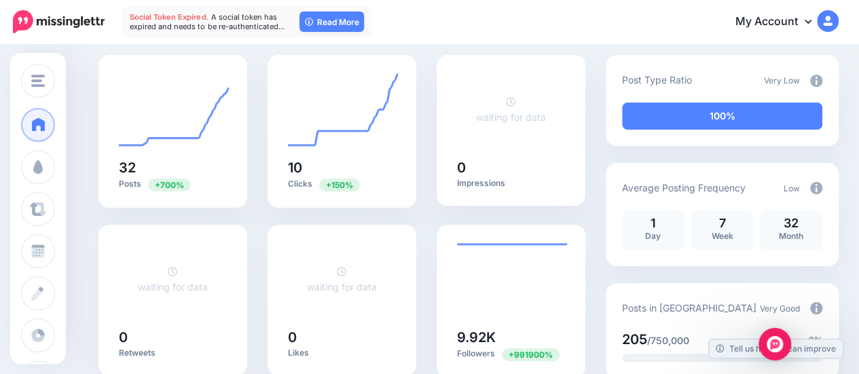
scroll to position [136, 0]
